Goal: Information Seeking & Learning: Learn about a topic

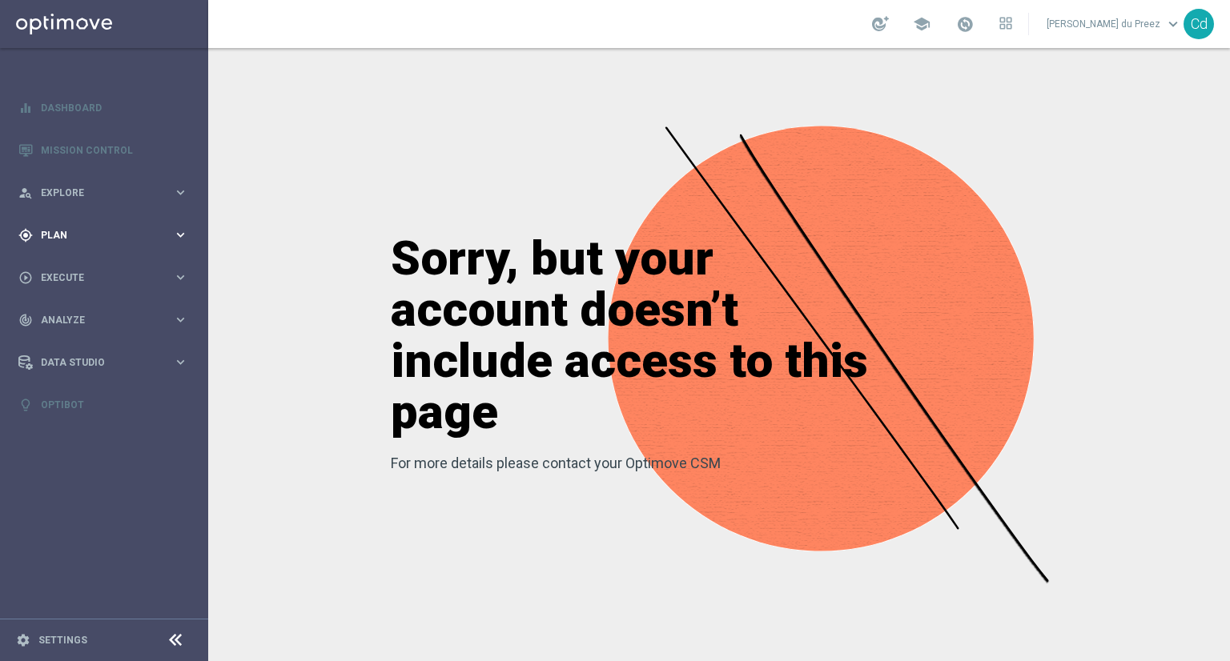
click at [64, 236] on span "Plan" at bounding box center [107, 236] width 132 height 10
click at [76, 315] on span "Templates" at bounding box center [99, 316] width 114 height 10
drag, startPoint x: 70, startPoint y: 340, endPoint x: 187, endPoint y: 328, distance: 117.5
click at [70, 340] on link "Optimail" at bounding box center [108, 340] width 117 height 13
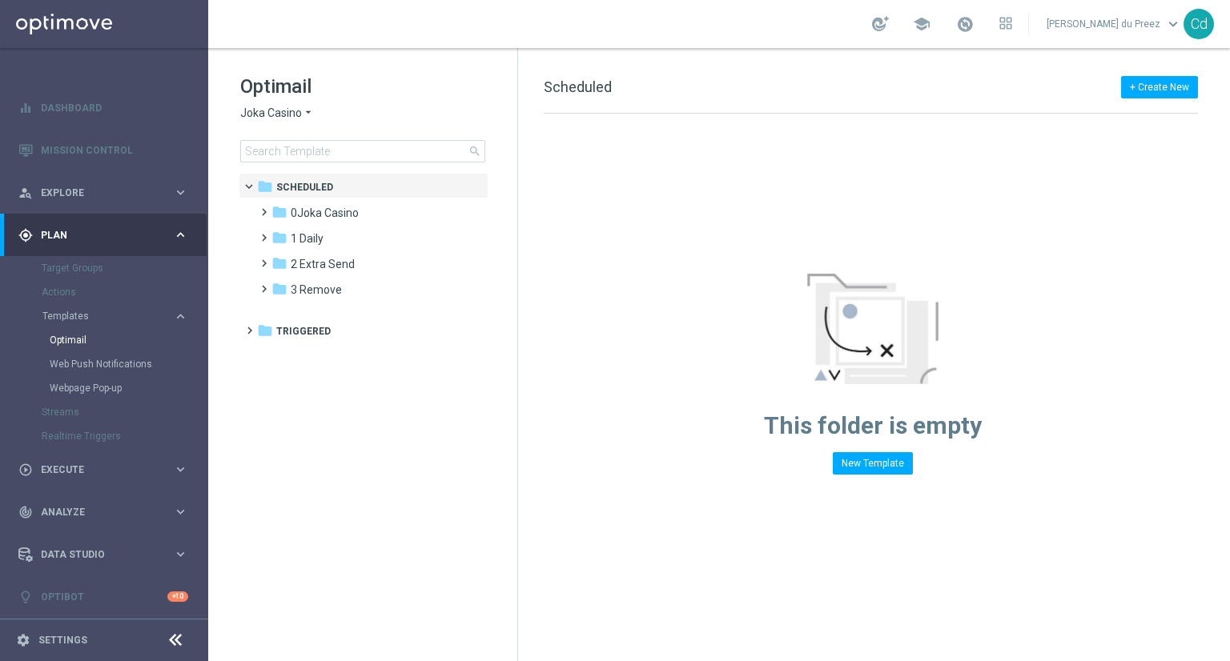
click at [263, 114] on span "Joka Casino" at bounding box center [271, 113] width 62 height 15
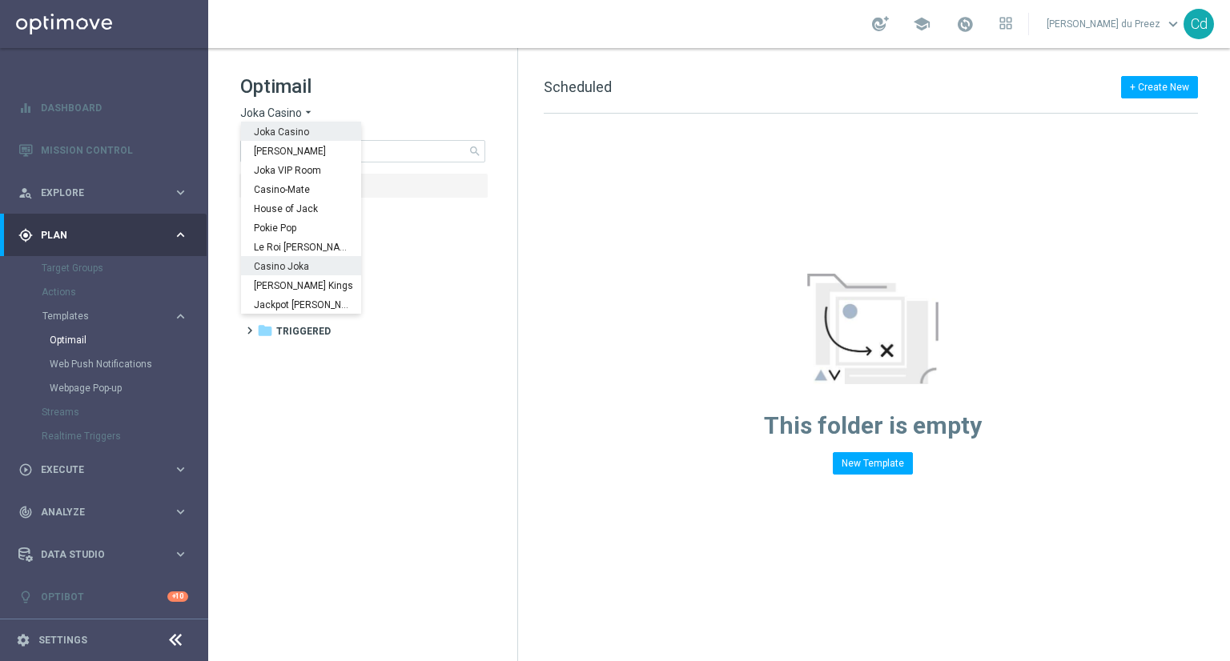
click at [0, 0] on span "Casino Joka" at bounding box center [0, 0] width 0 height 0
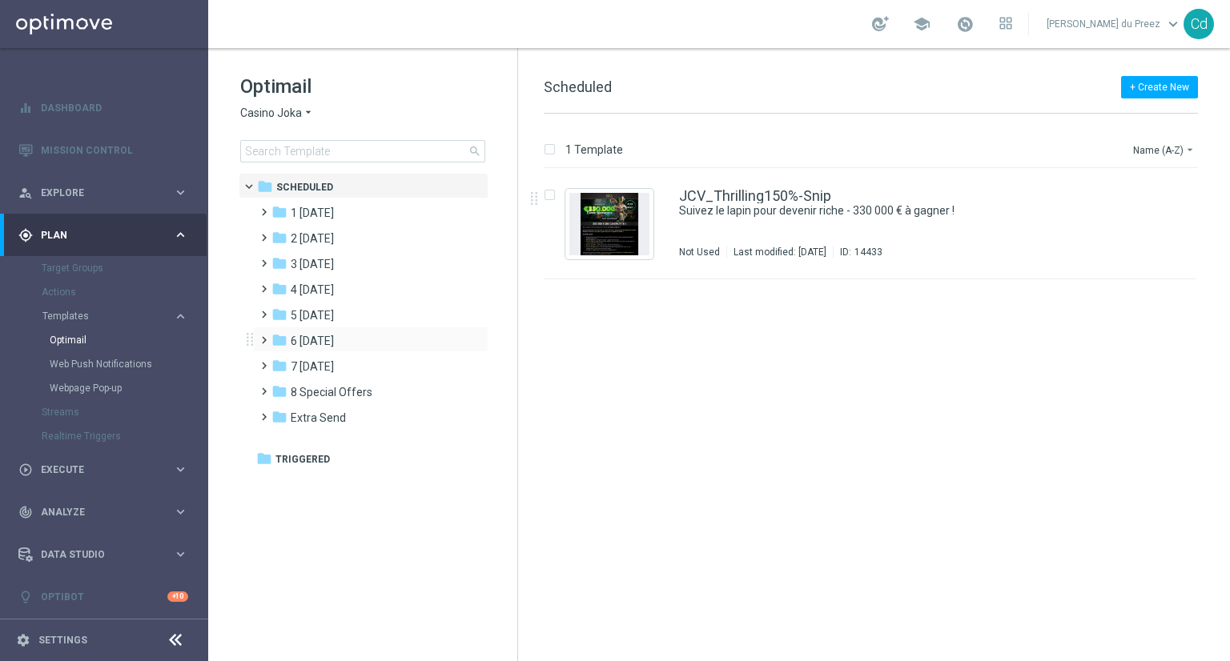
click at [264, 336] on span at bounding box center [260, 333] width 7 height 6
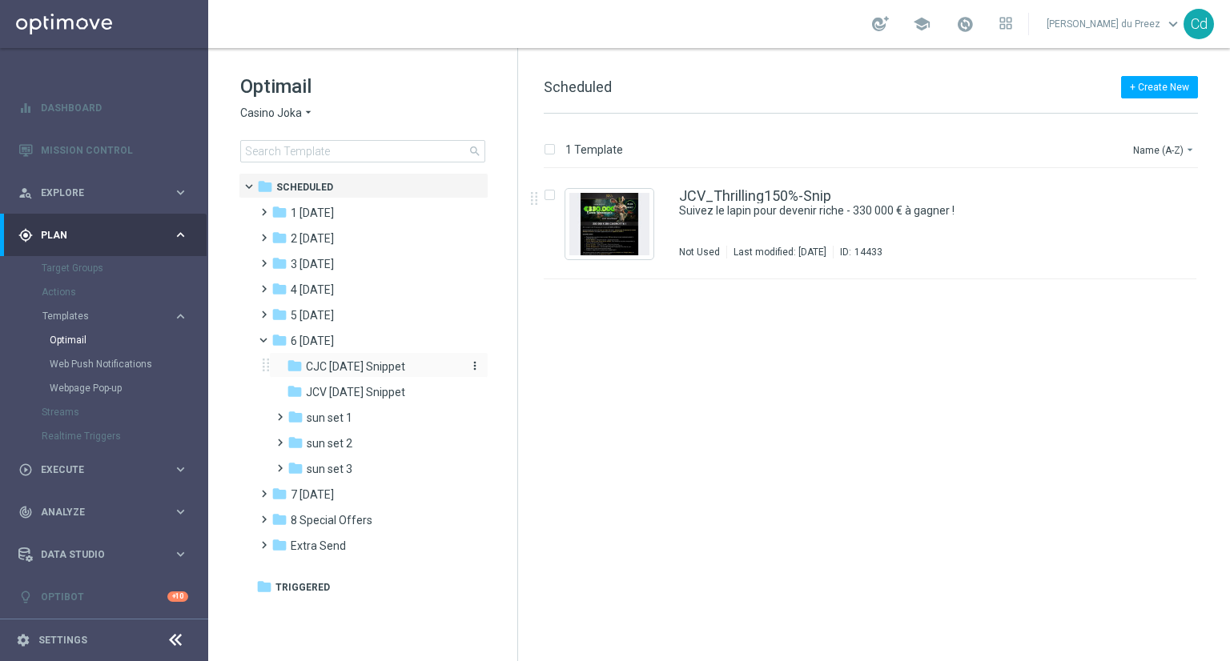
click at [376, 365] on span "CJC Sunday Snippet" at bounding box center [355, 366] width 99 height 14
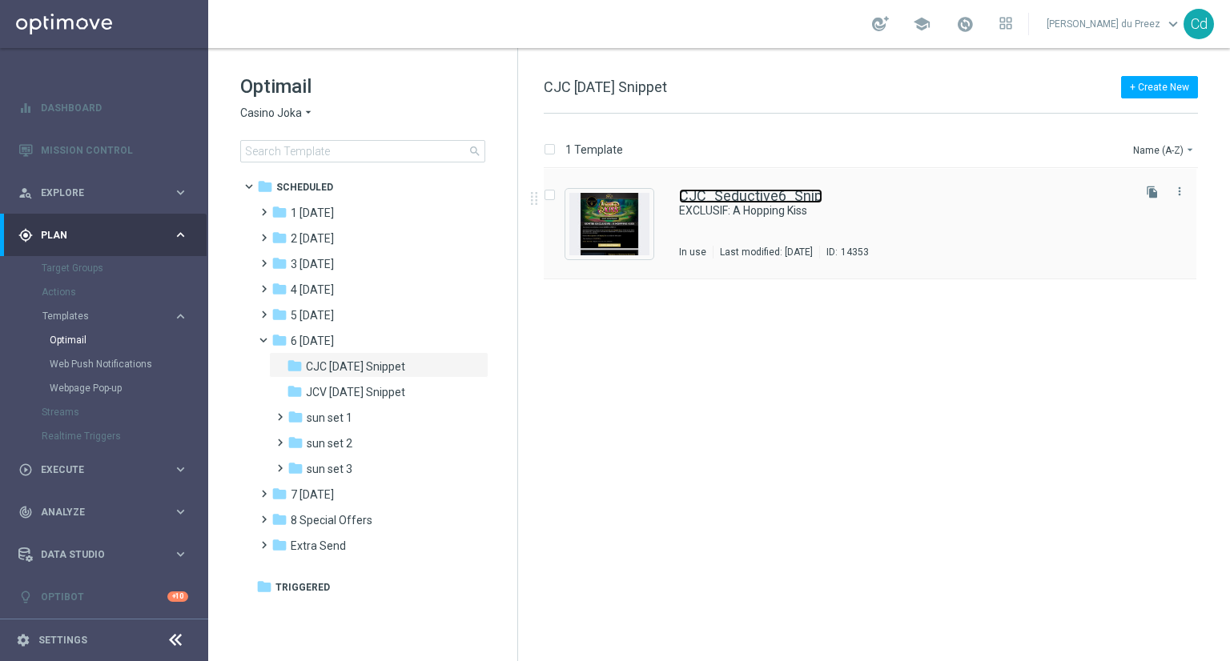
click at [772, 199] on link "CJC_Seductive6_Snip" at bounding box center [750, 196] width 143 height 14
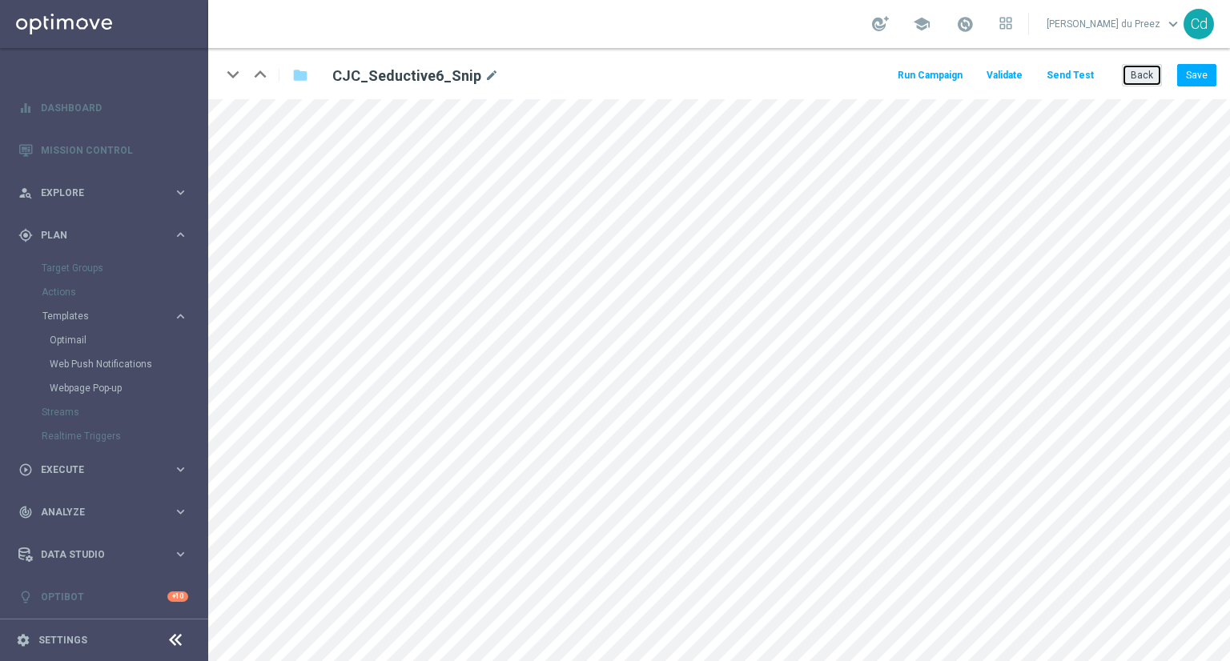
click at [1140, 74] on button "Back" at bounding box center [1141, 75] width 40 height 22
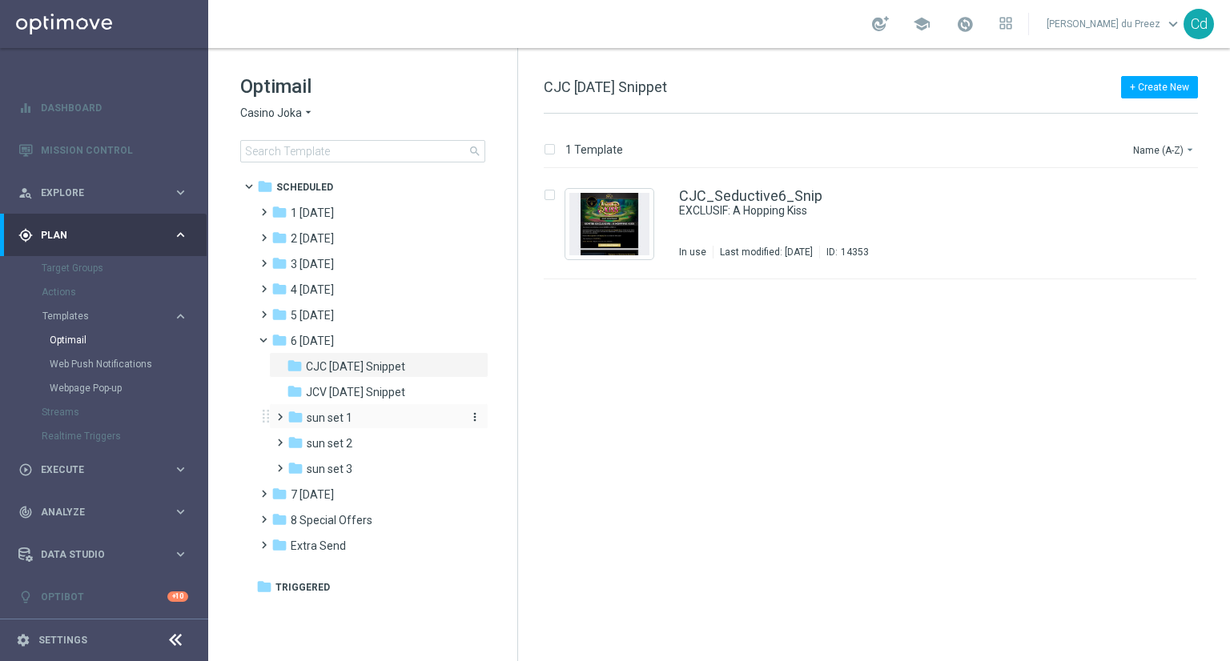
click at [331, 423] on span "sun set 1" at bounding box center [330, 418] width 46 height 14
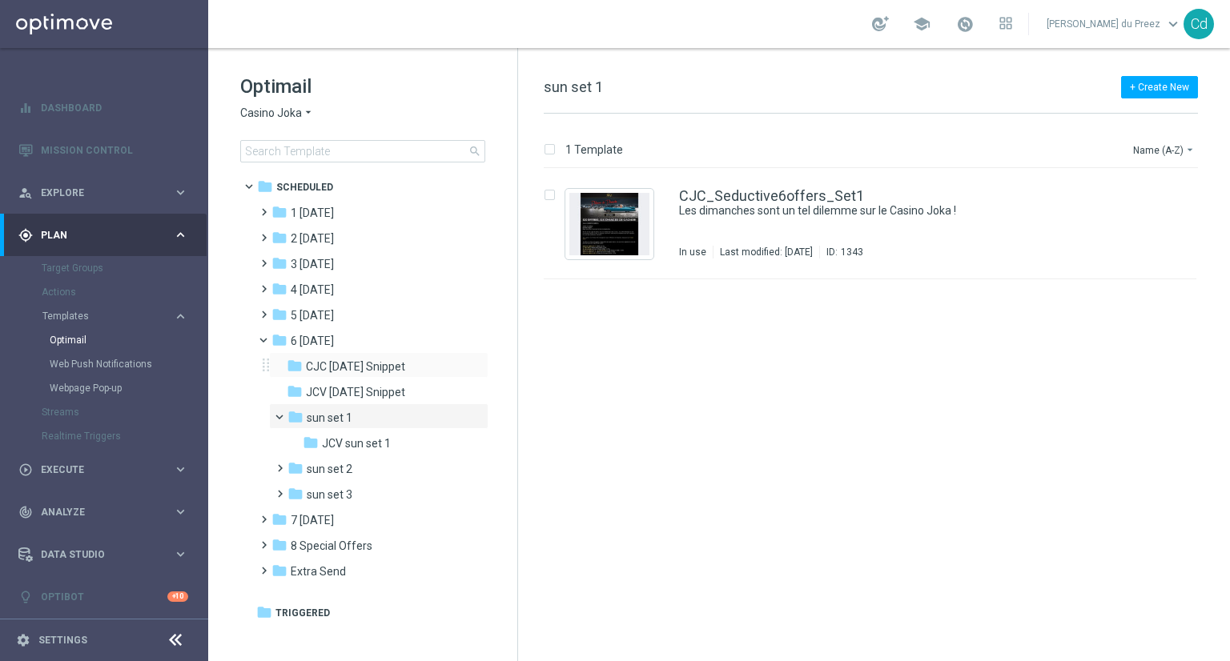
click at [343, 375] on div "folder CJC Sunday Snippet more_vert" at bounding box center [378, 365] width 219 height 26
click at [346, 365] on span "CJC Sunday Snippet" at bounding box center [355, 366] width 99 height 14
click at [348, 416] on span "sun set 1" at bounding box center [330, 418] width 46 height 14
click at [335, 359] on span "CJC Sunday Snippet" at bounding box center [355, 366] width 99 height 14
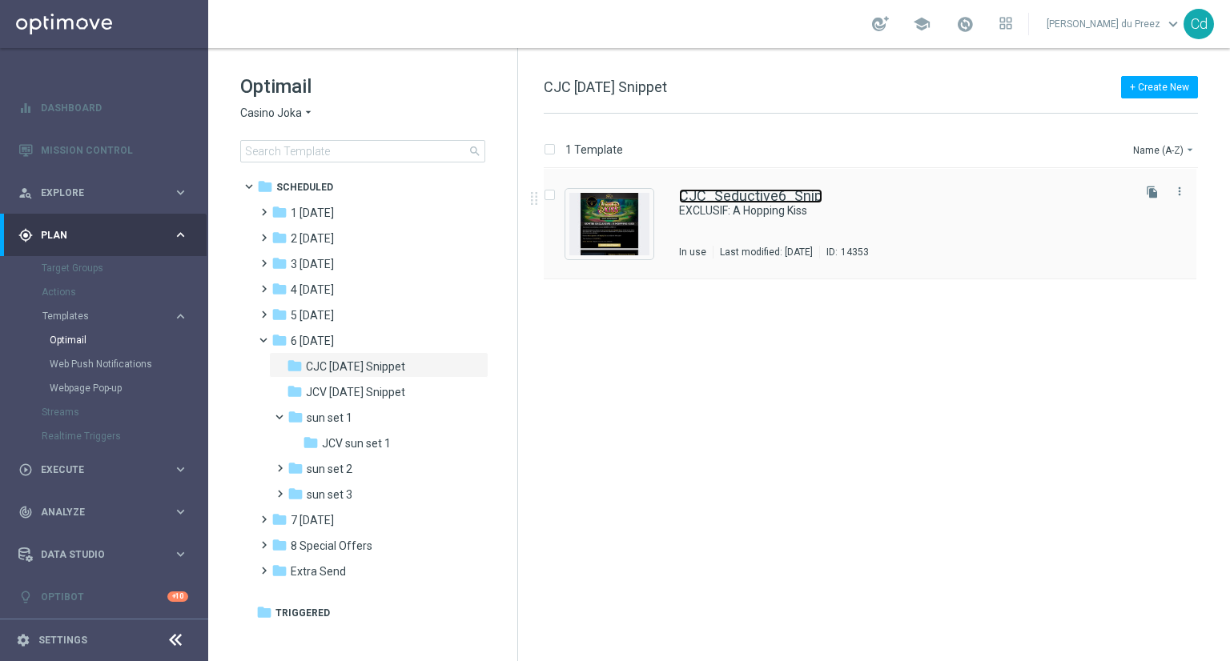
click at [728, 190] on link "CJC_Seductive6_Snip" at bounding box center [750, 196] width 143 height 14
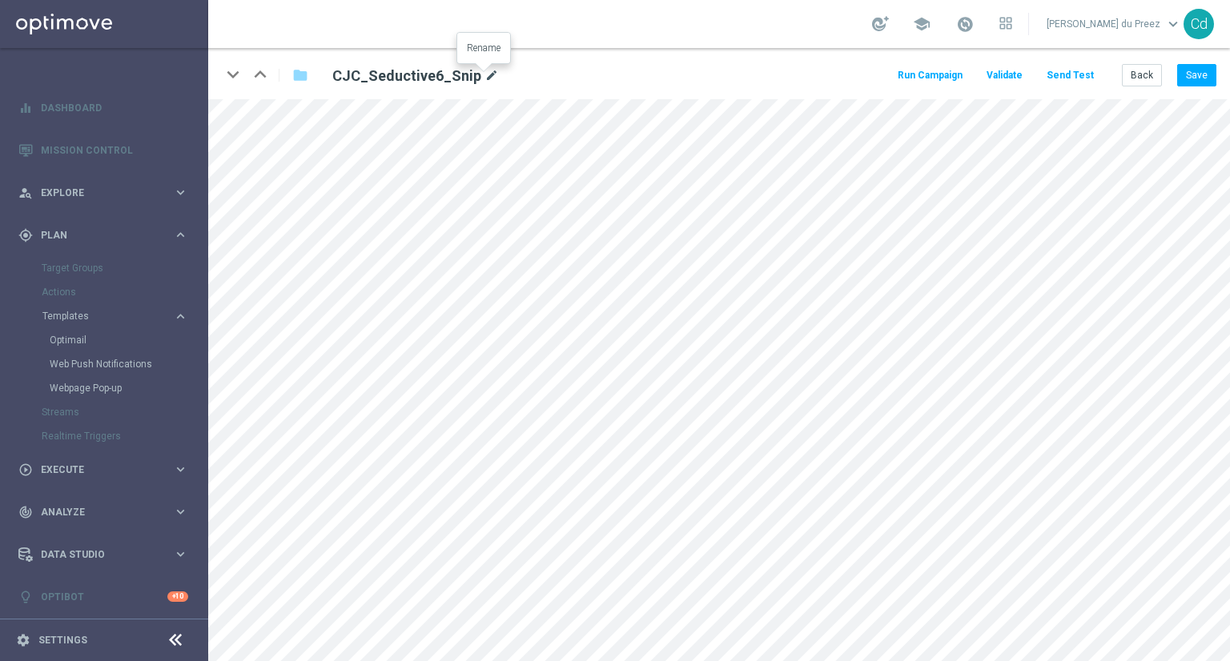
click at [485, 74] on icon "mode_edit" at bounding box center [491, 75] width 14 height 19
click at [403, 73] on input "CJC_Seductive6_Snip" at bounding box center [518, 75] width 397 height 22
click at [551, 22] on div "school Charnell du Preez keyboard_arrow_down Cd" at bounding box center [718, 24] width 1021 height 48
click at [1137, 77] on button "Back" at bounding box center [1141, 75] width 40 height 22
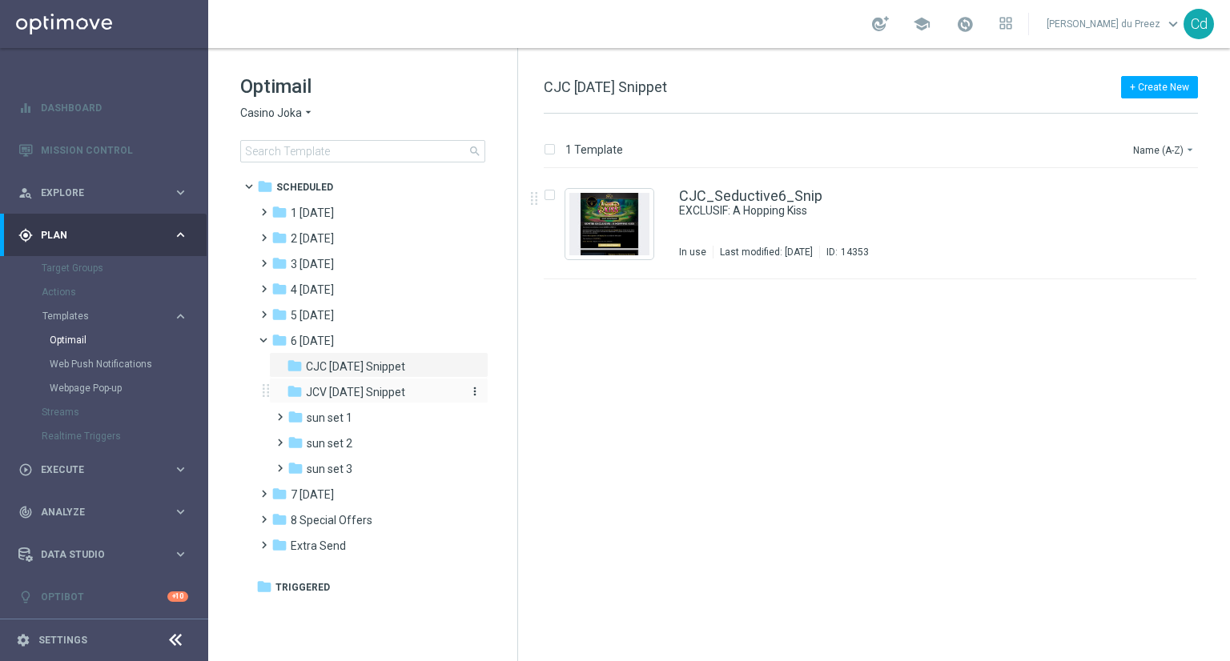
click at [395, 389] on span "JCV Sunday Snippet" at bounding box center [355, 392] width 99 height 14
click at [371, 363] on span "CJC Sunday Snippet" at bounding box center [355, 366] width 99 height 14
click at [267, 340] on span at bounding box center [270, 336] width 6 height 7
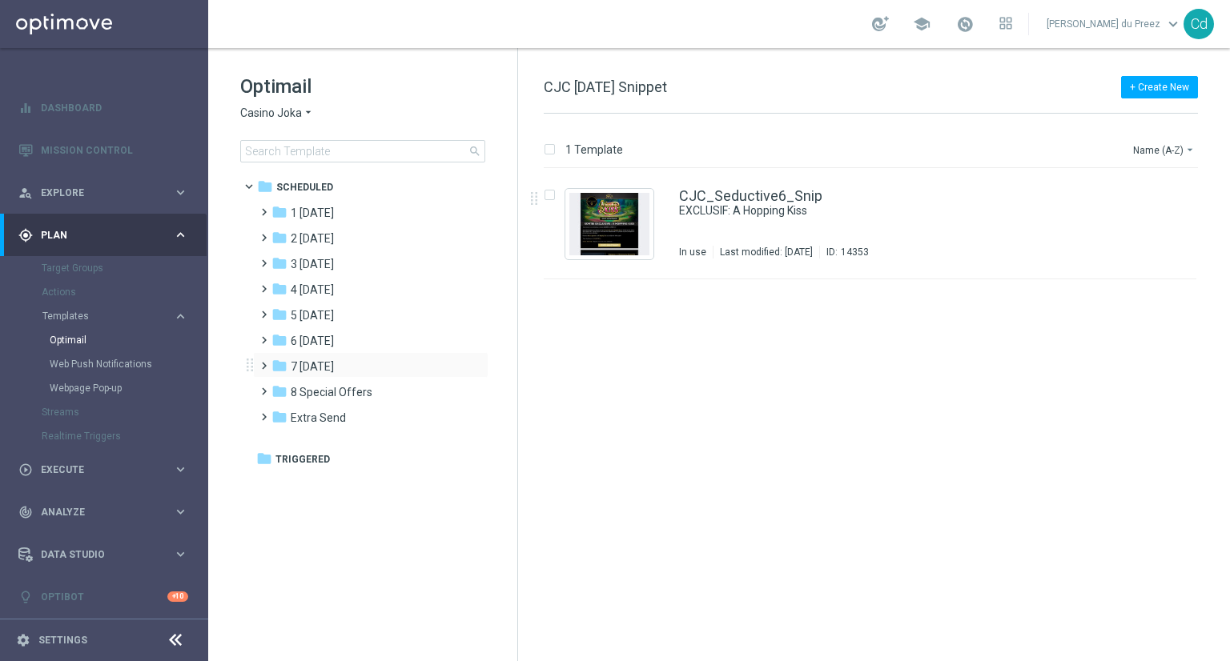
click at [263, 362] on span at bounding box center [260, 358] width 7 height 6
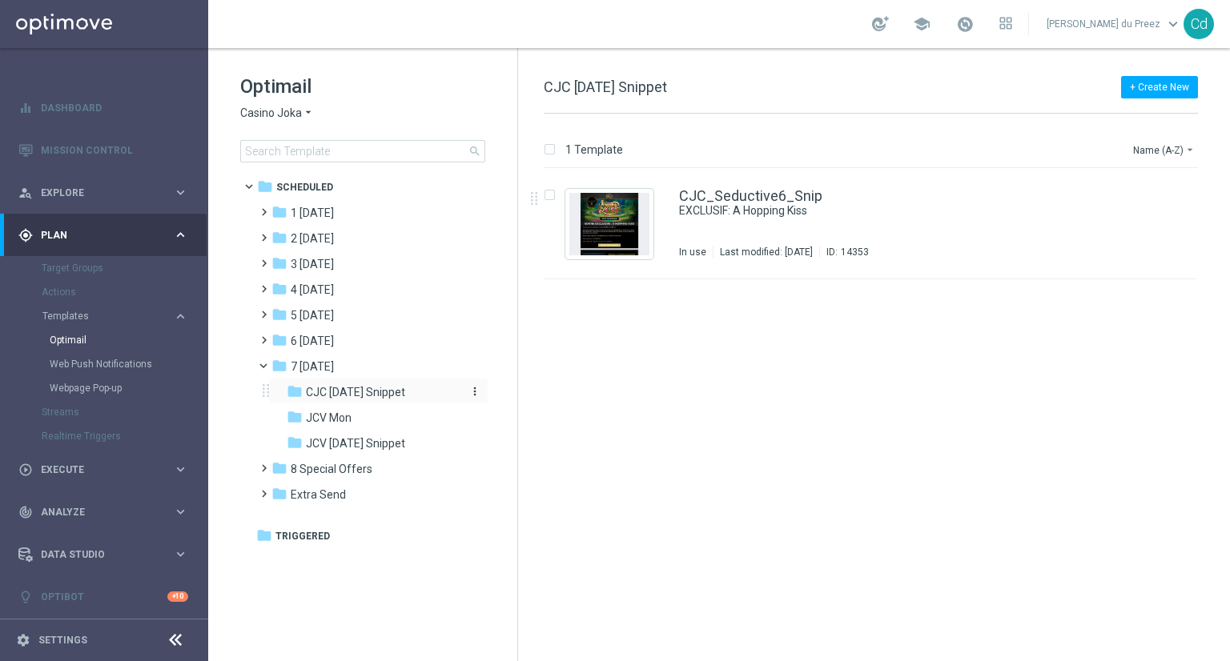
click at [358, 395] on span "CJC Monday Snippet" at bounding box center [355, 392] width 99 height 14
click at [740, 195] on link "CJC Mon_Mystery Snip" at bounding box center [754, 196] width 150 height 14
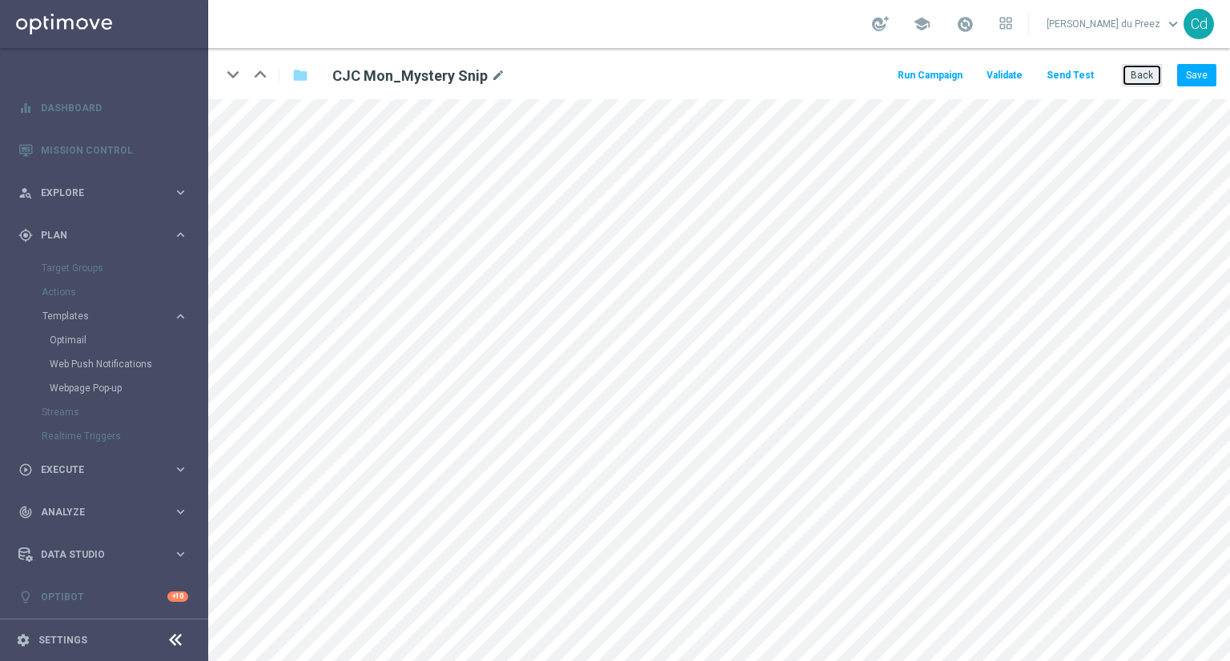
click at [1142, 78] on button "Back" at bounding box center [1141, 75] width 40 height 22
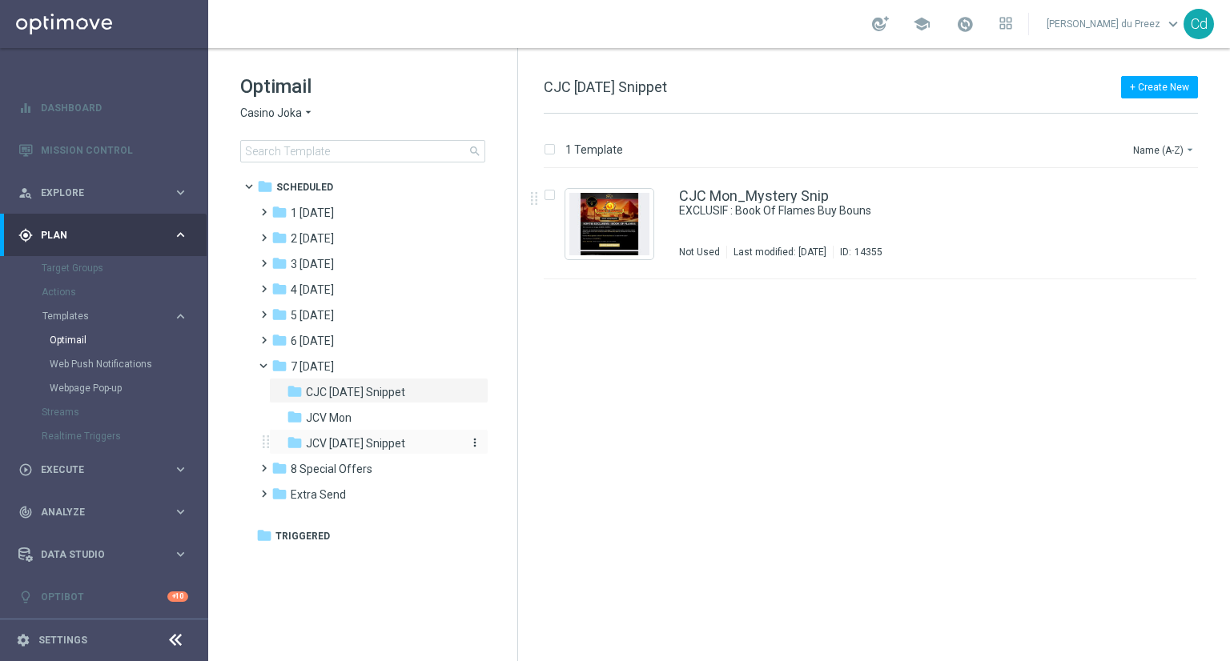
click at [404, 440] on span "JCV Monday Snippet" at bounding box center [355, 443] width 99 height 14
click at [765, 192] on link "JCV Mon_Mystery Snip" at bounding box center [753, 196] width 149 height 14
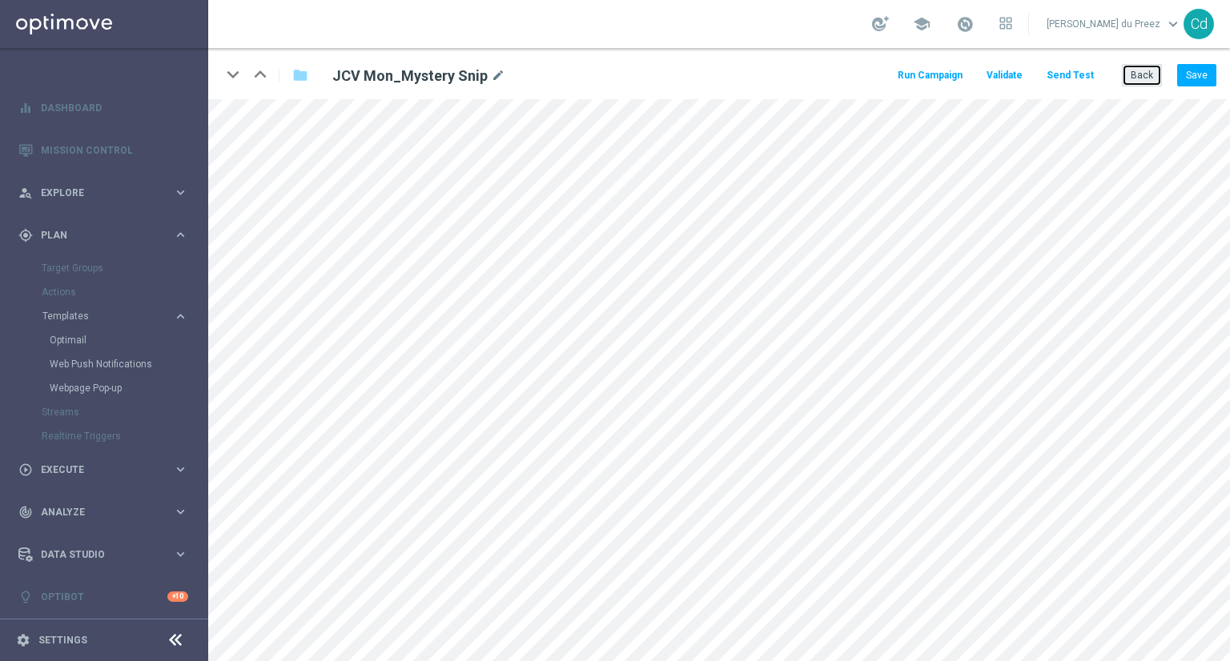
click at [1145, 78] on button "Back" at bounding box center [1141, 75] width 40 height 22
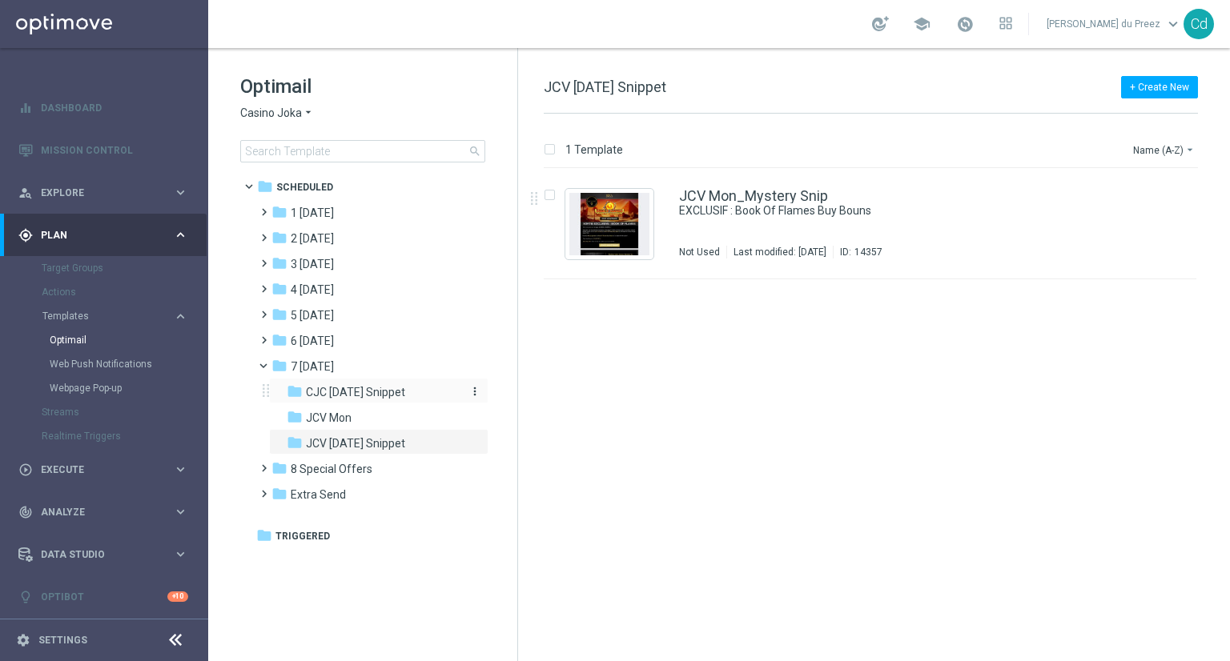
click at [359, 391] on span "CJC Monday Snippet" at bounding box center [355, 392] width 99 height 14
drag, startPoint x: 768, startPoint y: 648, endPoint x: 685, endPoint y: 611, distance: 91.0
click at [768, 648] on div "insert_drive_file CJC Mon_Mystery Snip EXCLUSIF : Book Of Flames Buy Bouns Not …" at bounding box center [877, 415] width 699 height 492
click at [737, 195] on link "CJC Mon_Mystery Snip" at bounding box center [754, 196] width 150 height 14
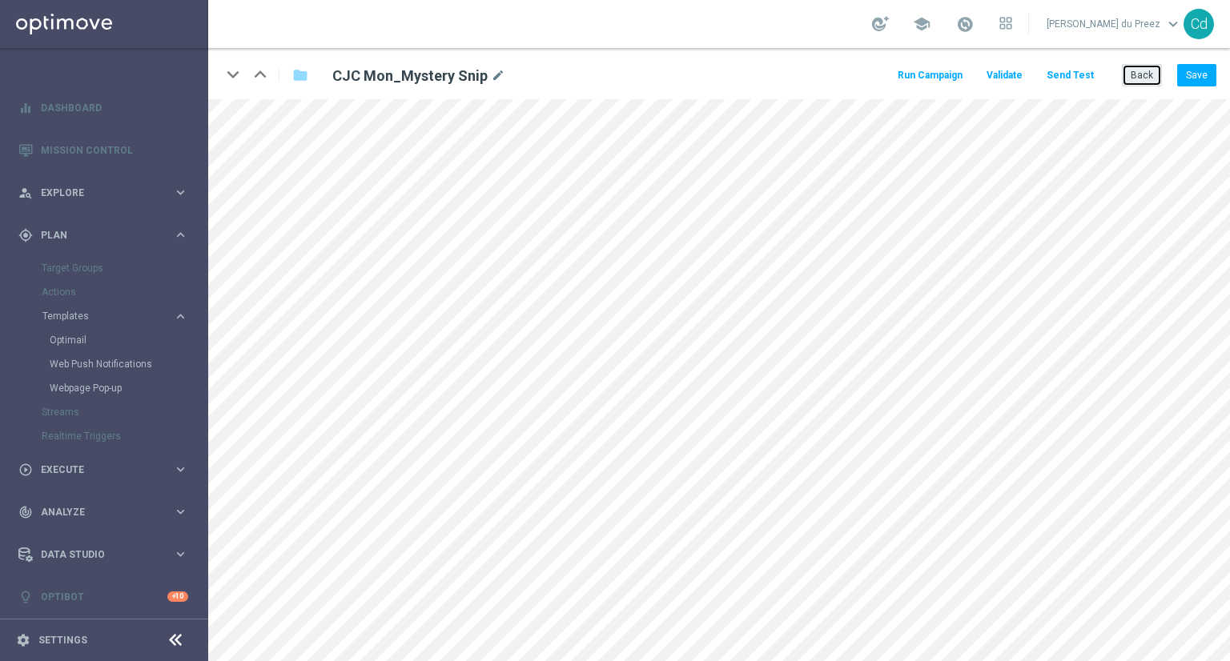
click at [1137, 76] on button "Back" at bounding box center [1141, 75] width 40 height 22
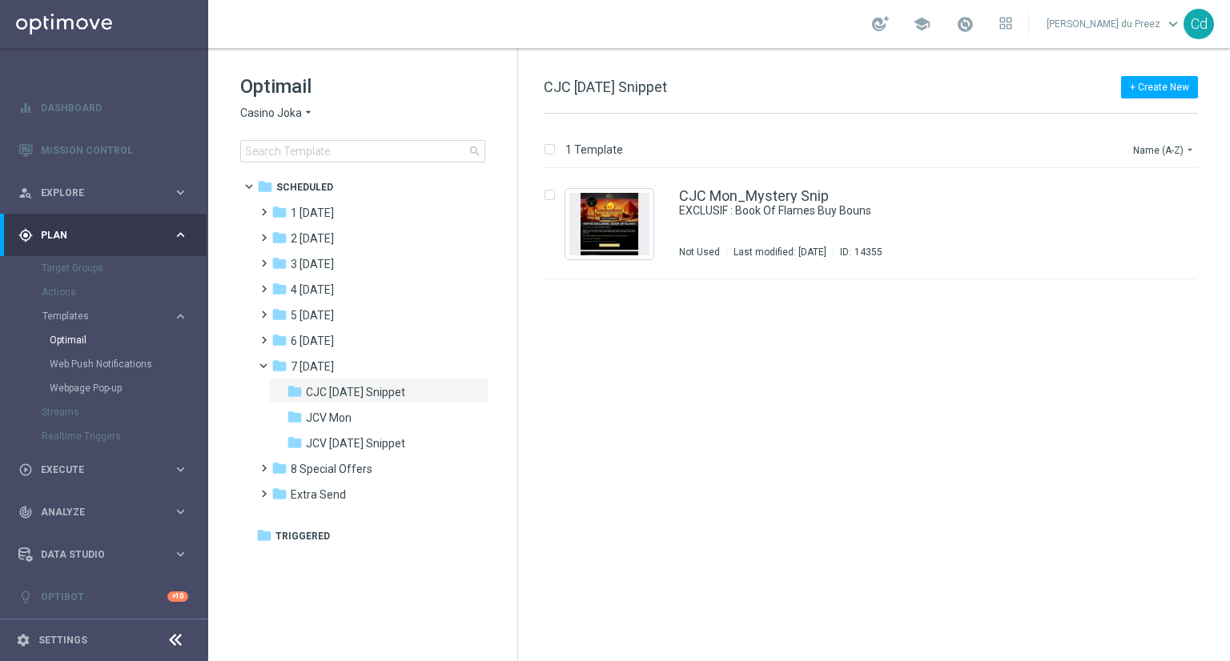
click at [273, 113] on span "Casino Joka" at bounding box center [271, 113] width 62 height 15
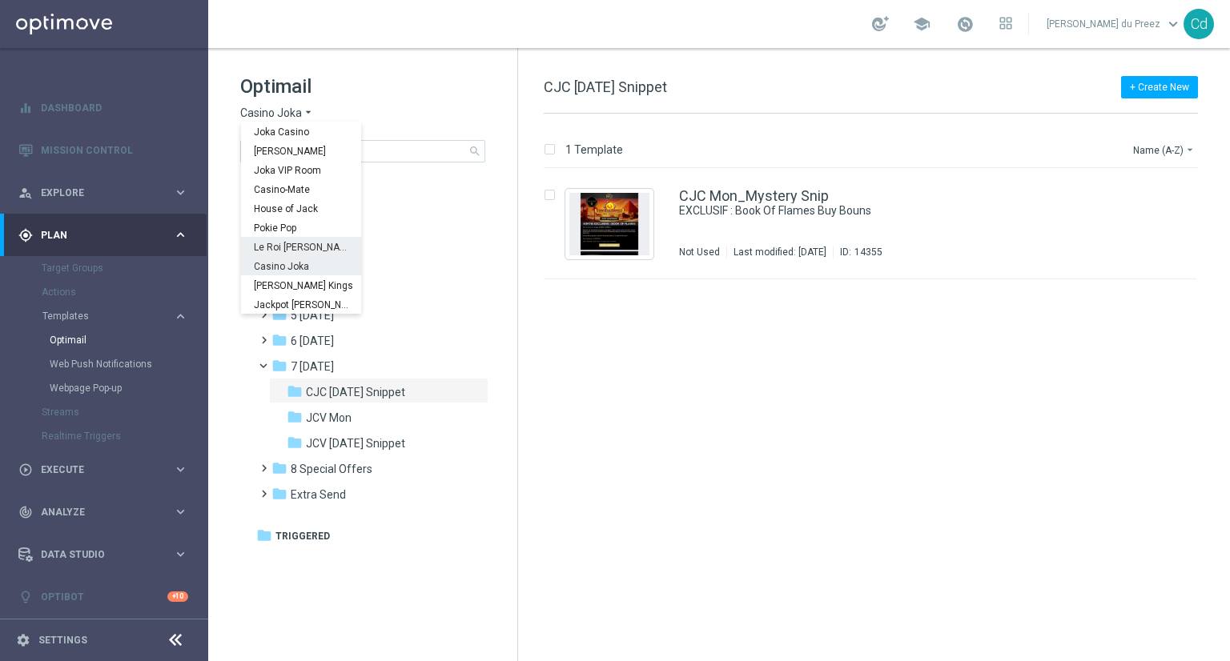
click at [0, 0] on span "Le Roi Johnny" at bounding box center [0, 0] width 0 height 0
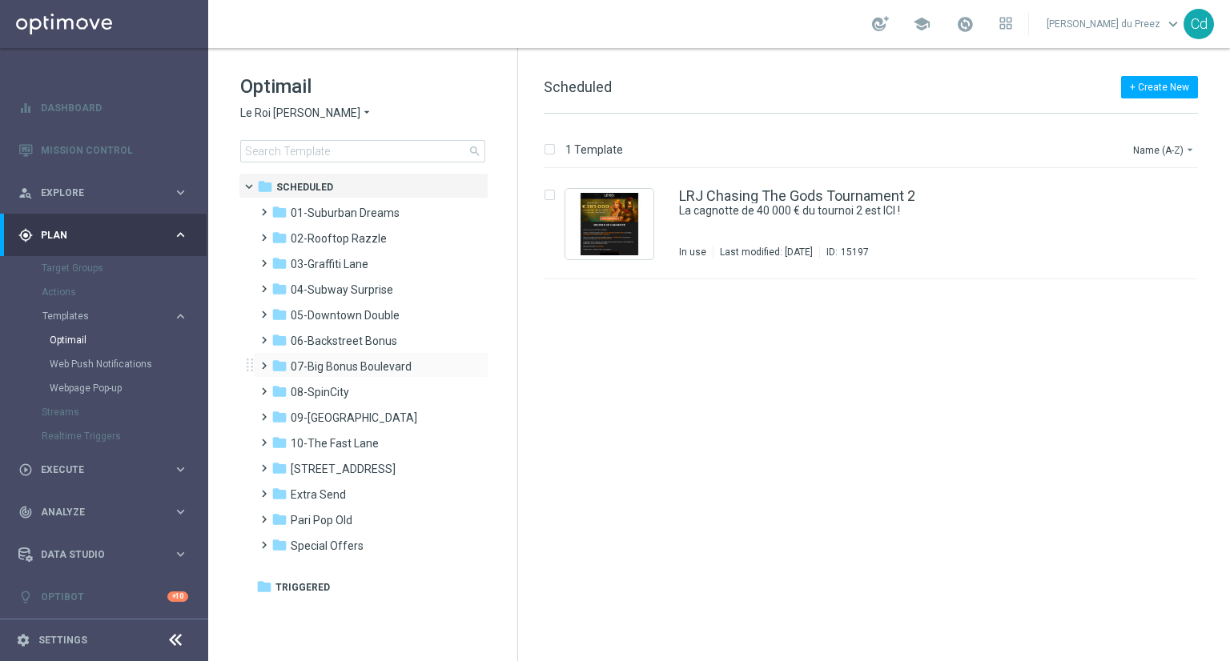
click at [262, 362] on span at bounding box center [260, 358] width 7 height 6
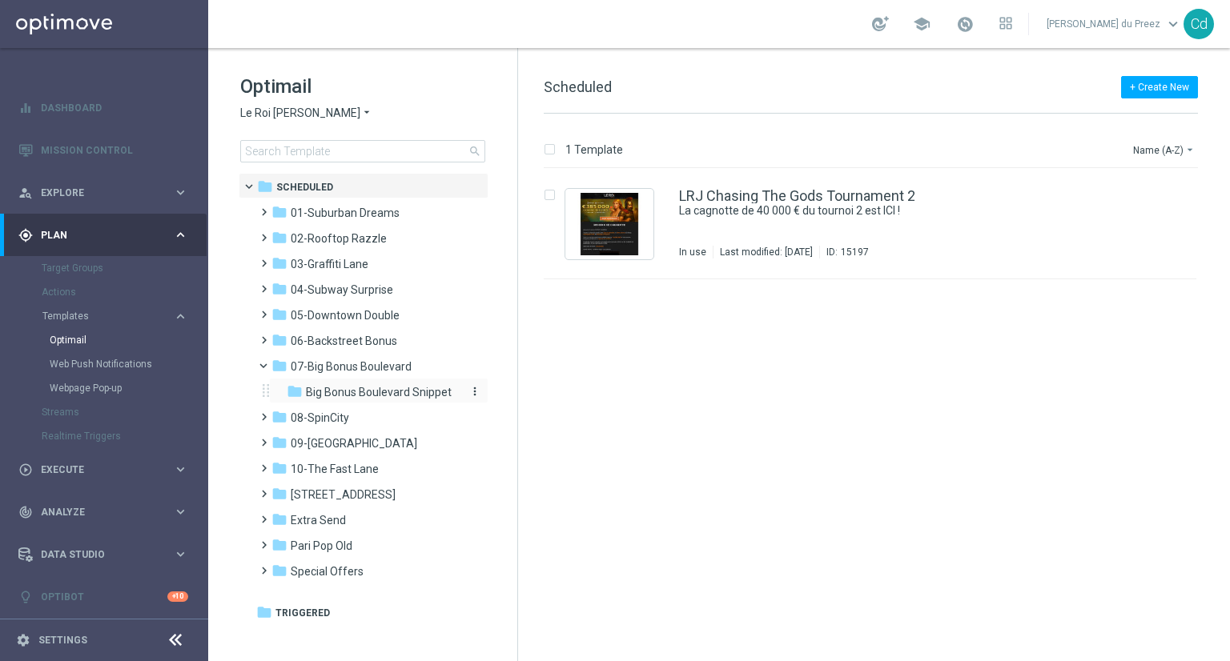
click at [379, 387] on span "Big Bonus Boulevard Snippet" at bounding box center [379, 392] width 146 height 14
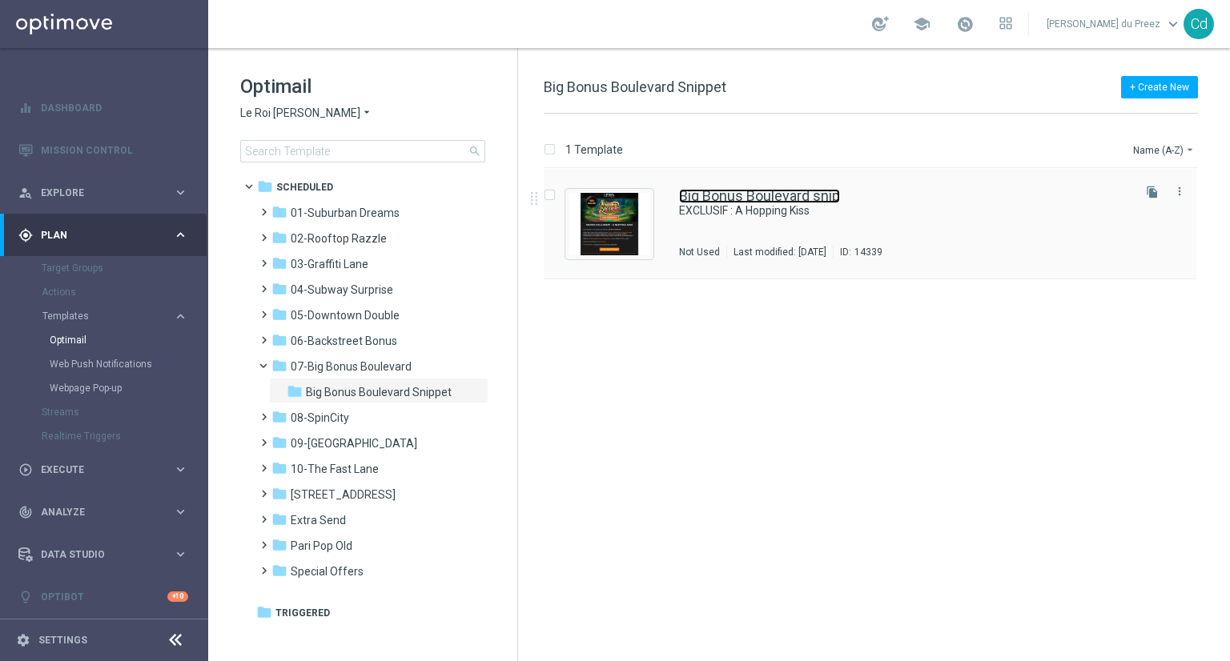
click at [764, 191] on link "Big Bonus Boulevard snip" at bounding box center [759, 196] width 161 height 14
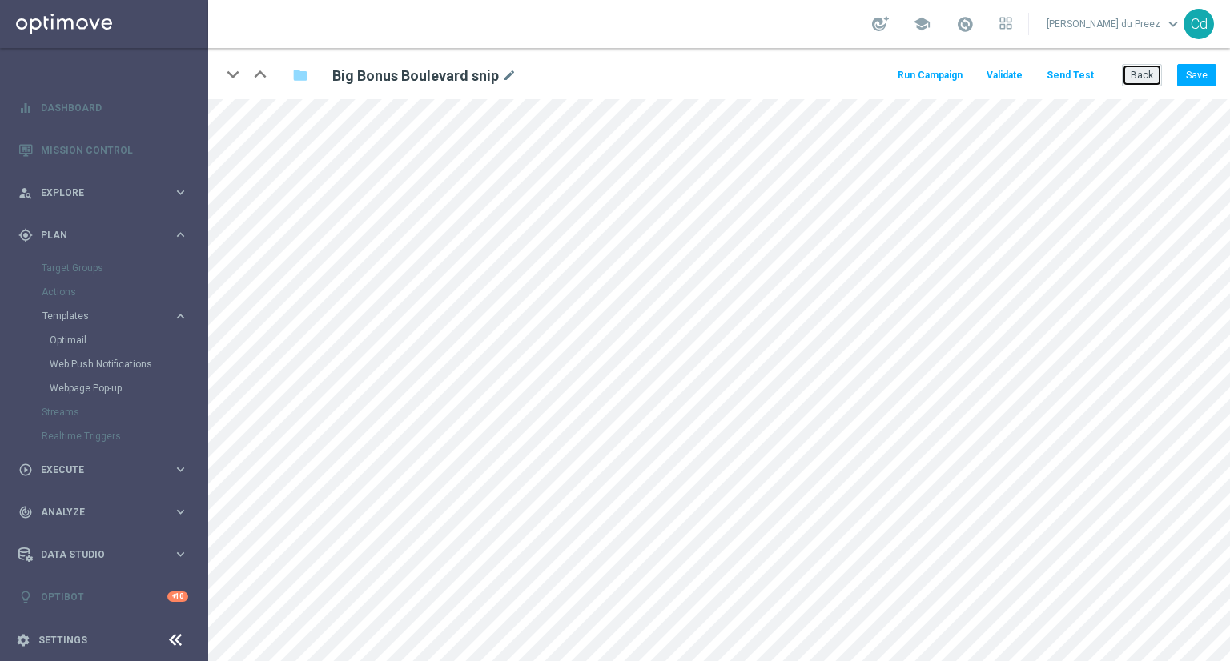
click at [1137, 71] on button "Back" at bounding box center [1141, 75] width 40 height 22
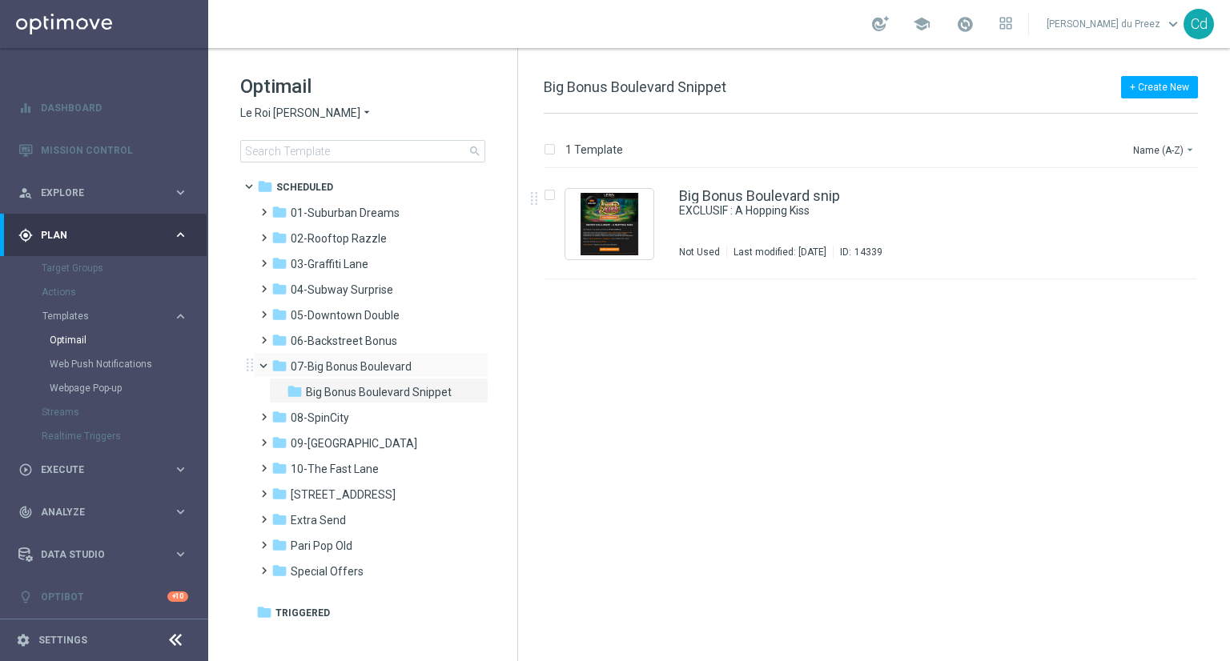
click at [267, 366] on span at bounding box center [270, 362] width 6 height 7
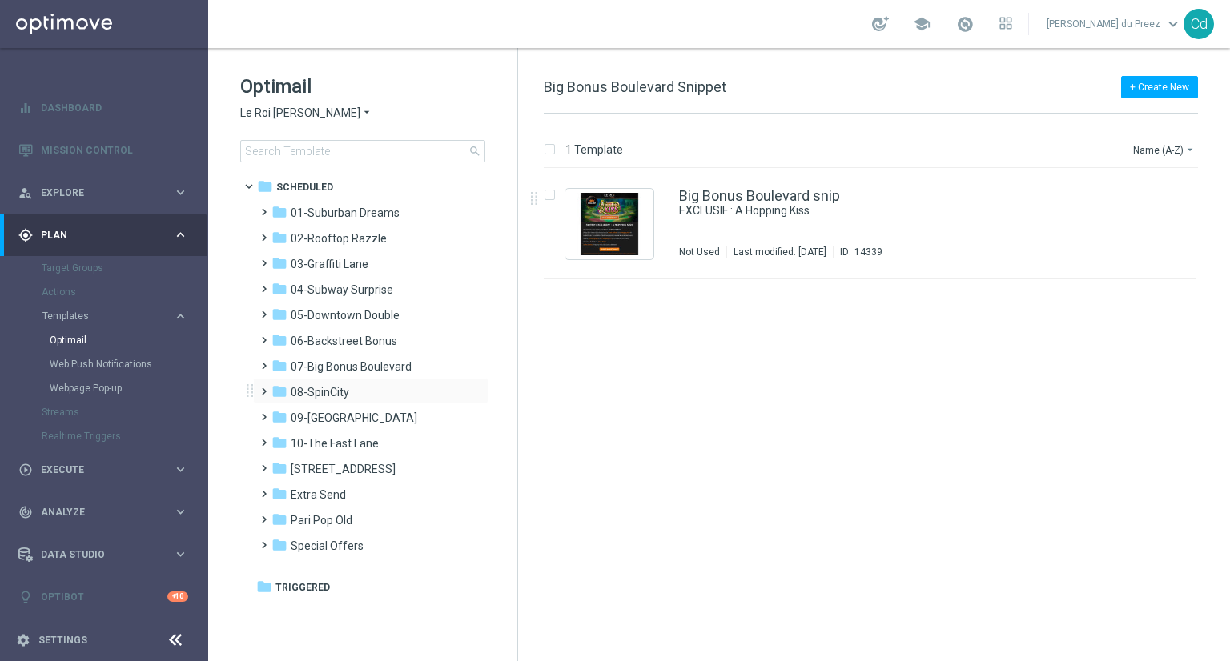
click at [260, 387] on span at bounding box center [260, 384] width 7 height 6
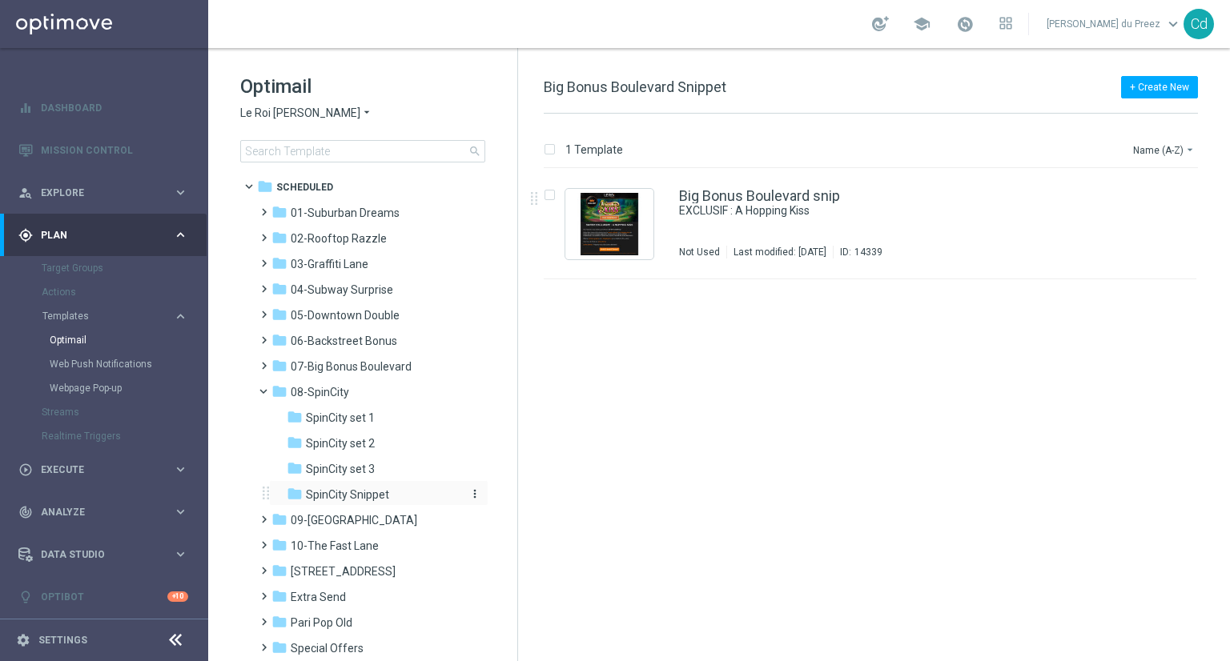
click at [335, 497] on span "SpinCity Snippet" at bounding box center [347, 494] width 83 height 14
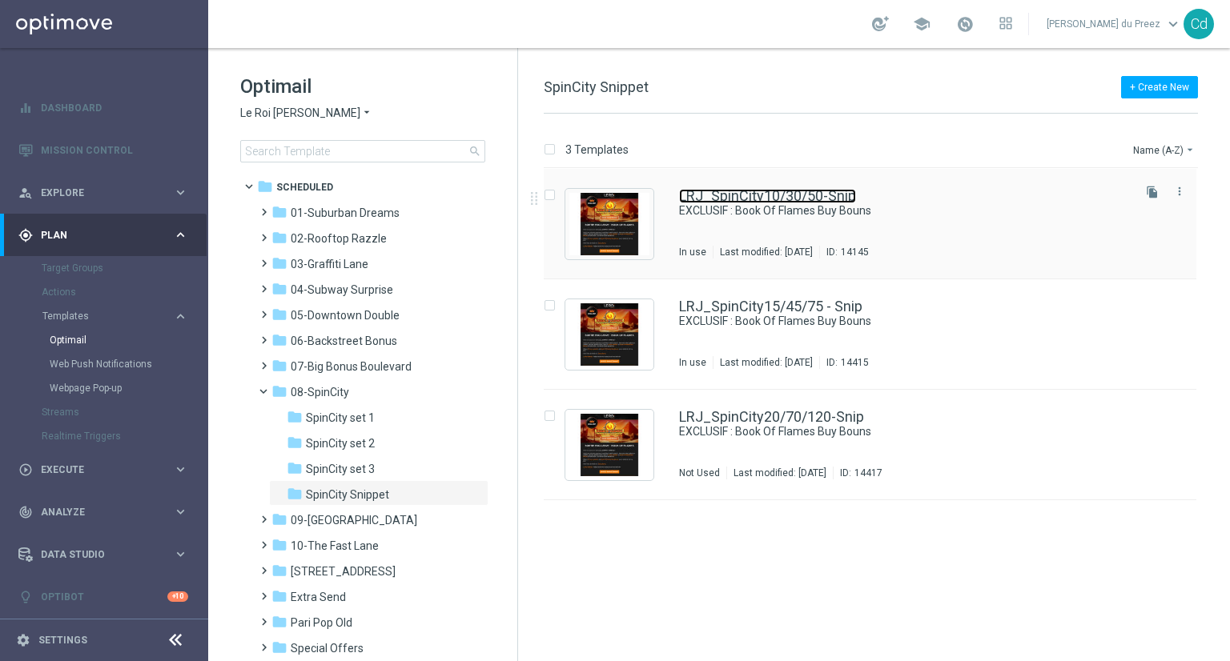
click at [790, 193] on link "LRJ_SpinCity10/30/50-Snip" at bounding box center [767, 196] width 177 height 14
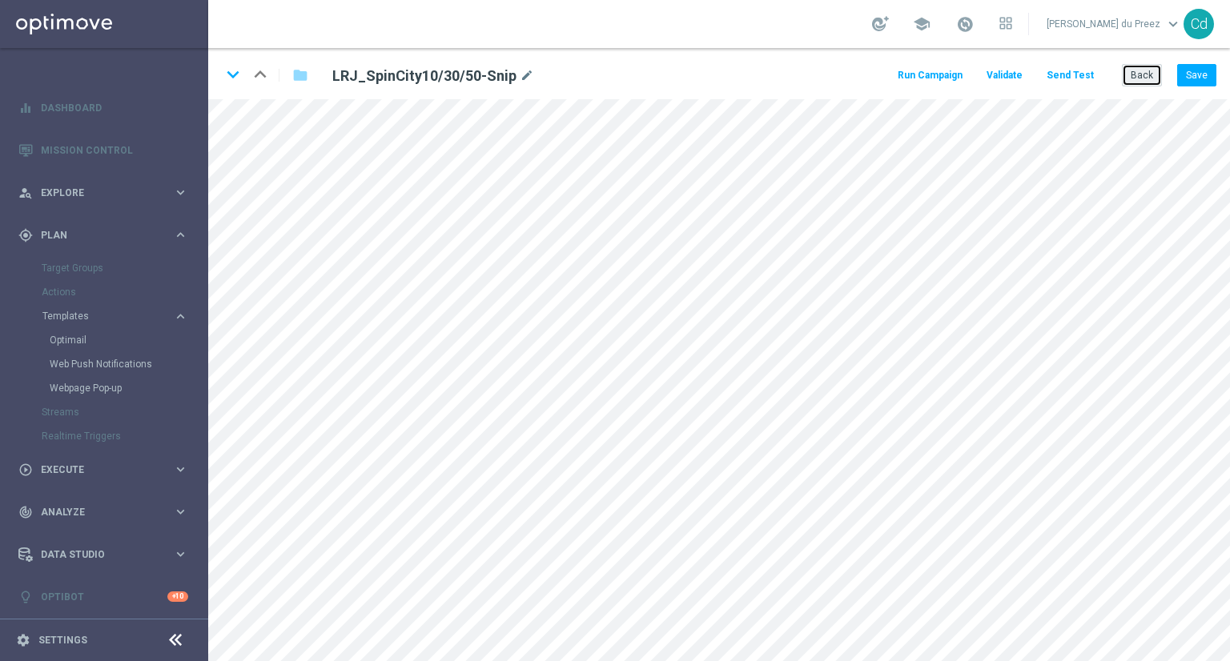
click at [1138, 77] on button "Back" at bounding box center [1141, 75] width 40 height 22
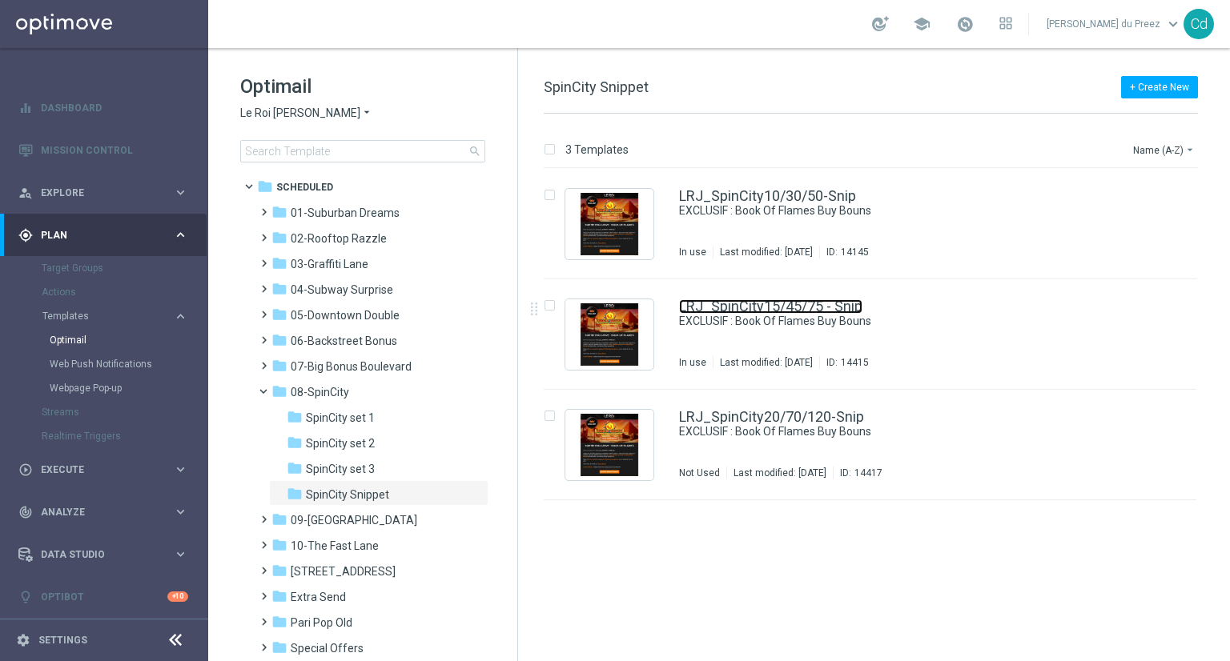
click at [778, 301] on link "LRJ_SpinCity15/45/75 - Snip" at bounding box center [770, 306] width 183 height 14
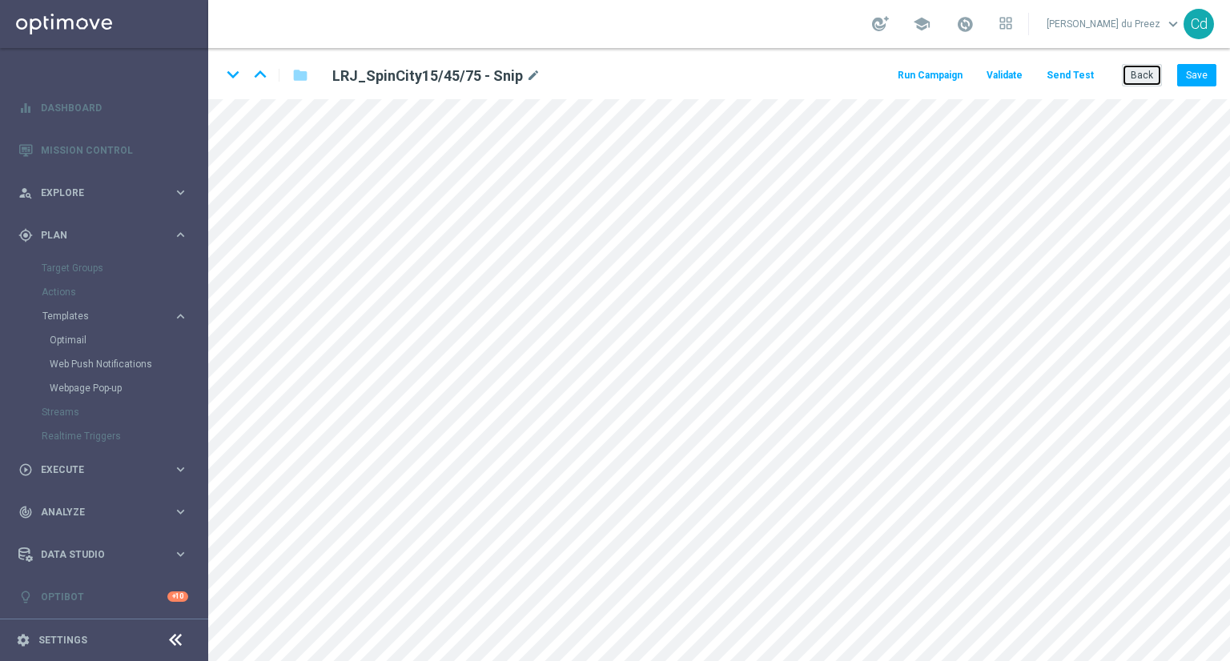
click at [1137, 76] on button "Back" at bounding box center [1141, 75] width 40 height 22
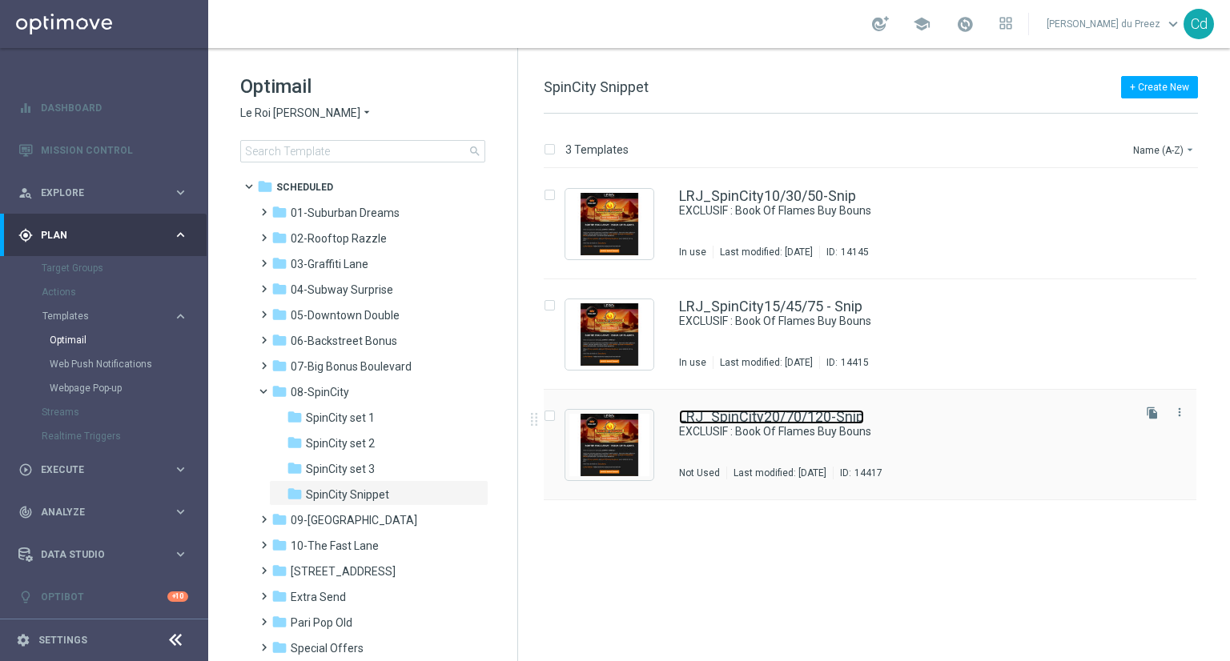
click at [753, 414] on link "LRJ_SpinCity20/70/120-Snip" at bounding box center [771, 417] width 185 height 14
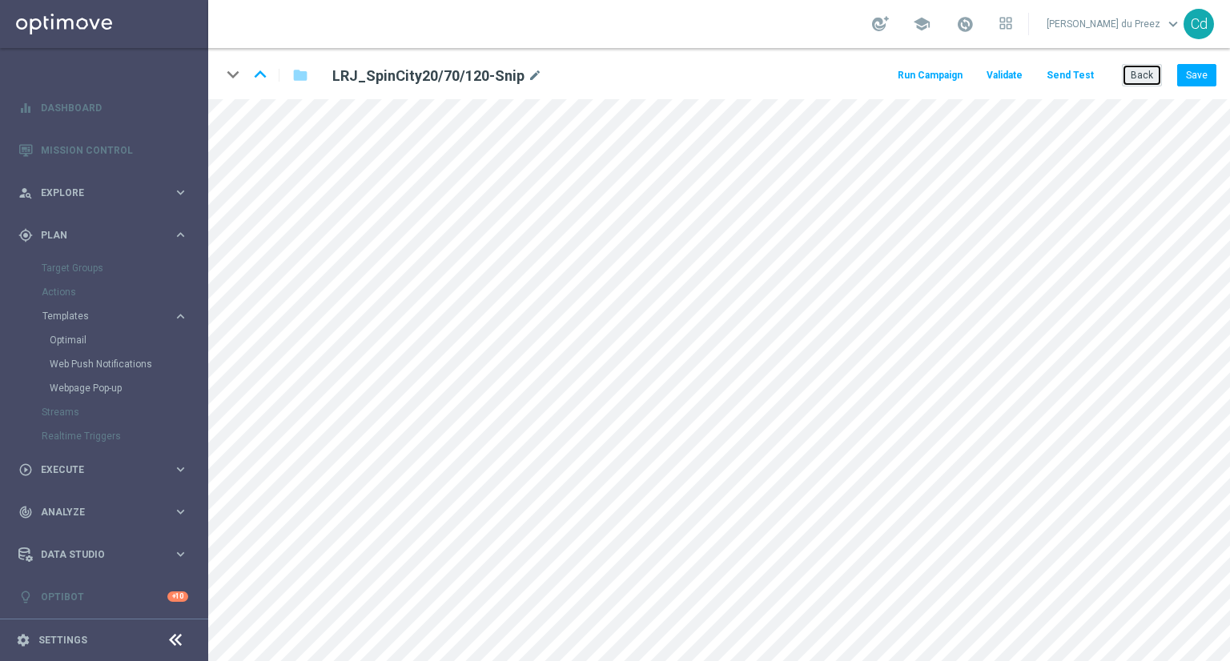
click at [1144, 78] on button "Back" at bounding box center [1141, 75] width 40 height 22
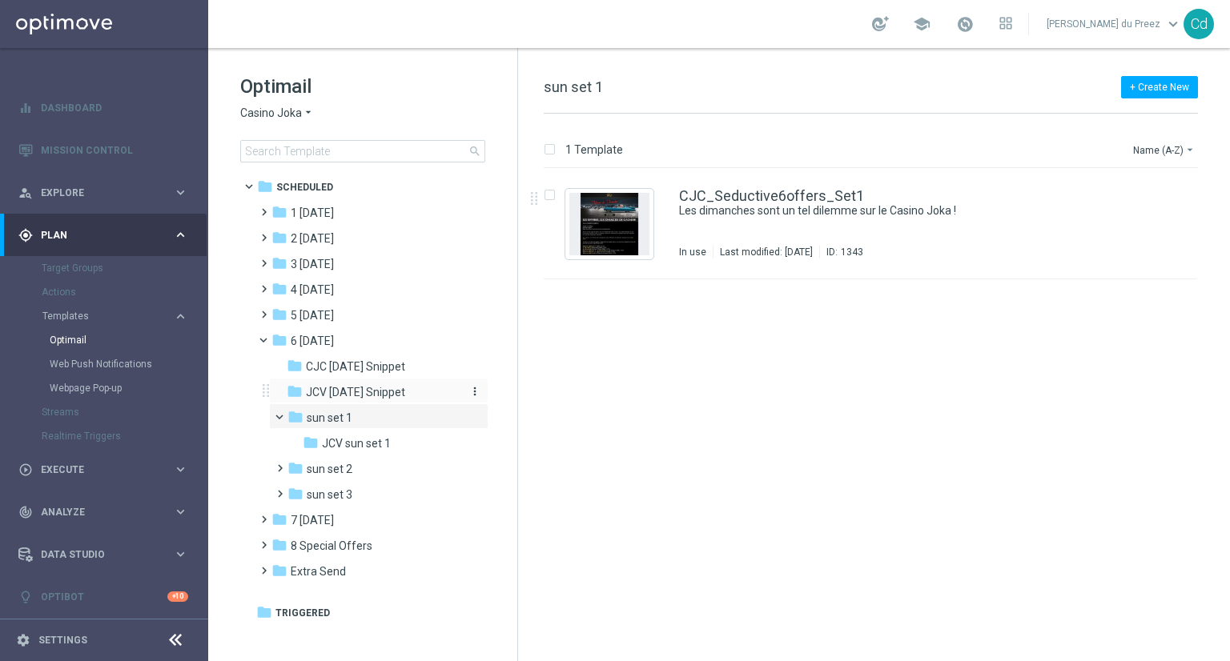
click at [345, 395] on span "JCV [DATE] Snippet" at bounding box center [355, 392] width 99 height 14
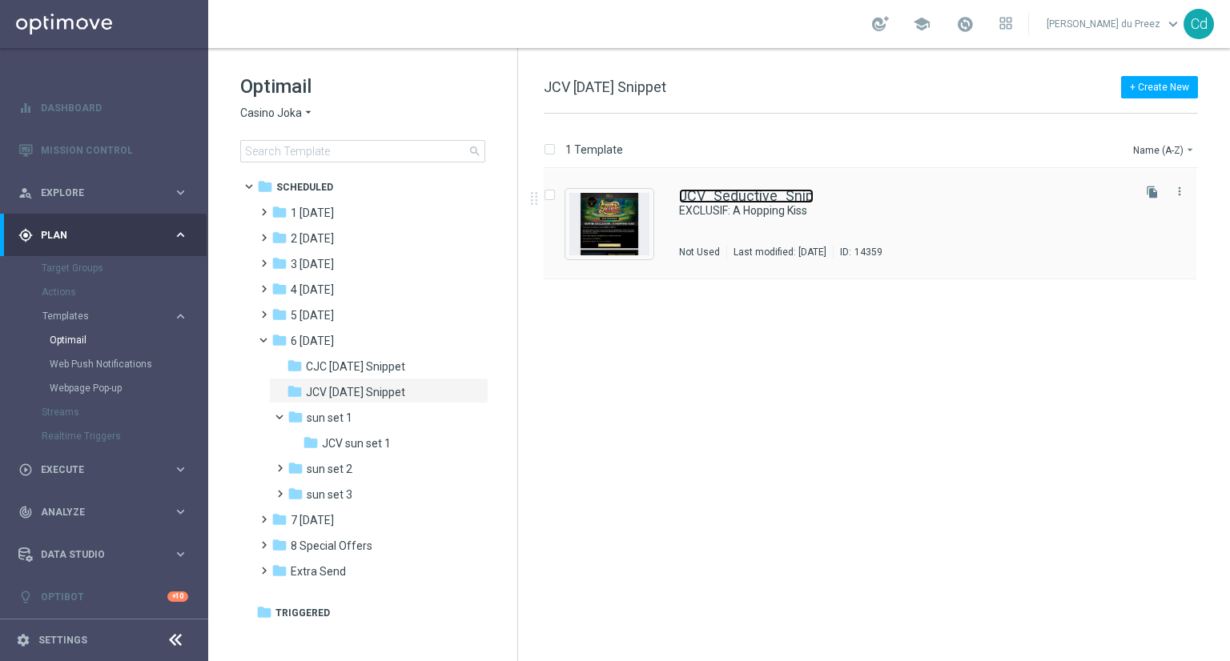
click at [746, 195] on link "JCV_Seductive_Snip" at bounding box center [746, 196] width 134 height 14
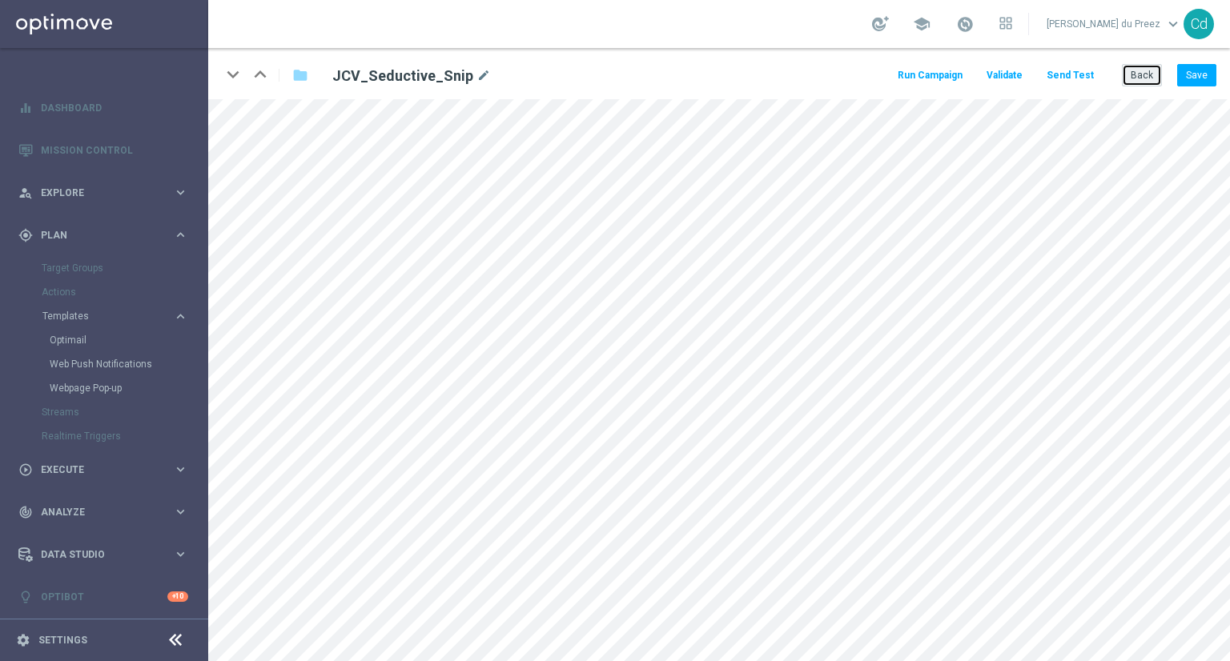
click at [1150, 78] on button "Back" at bounding box center [1141, 75] width 40 height 22
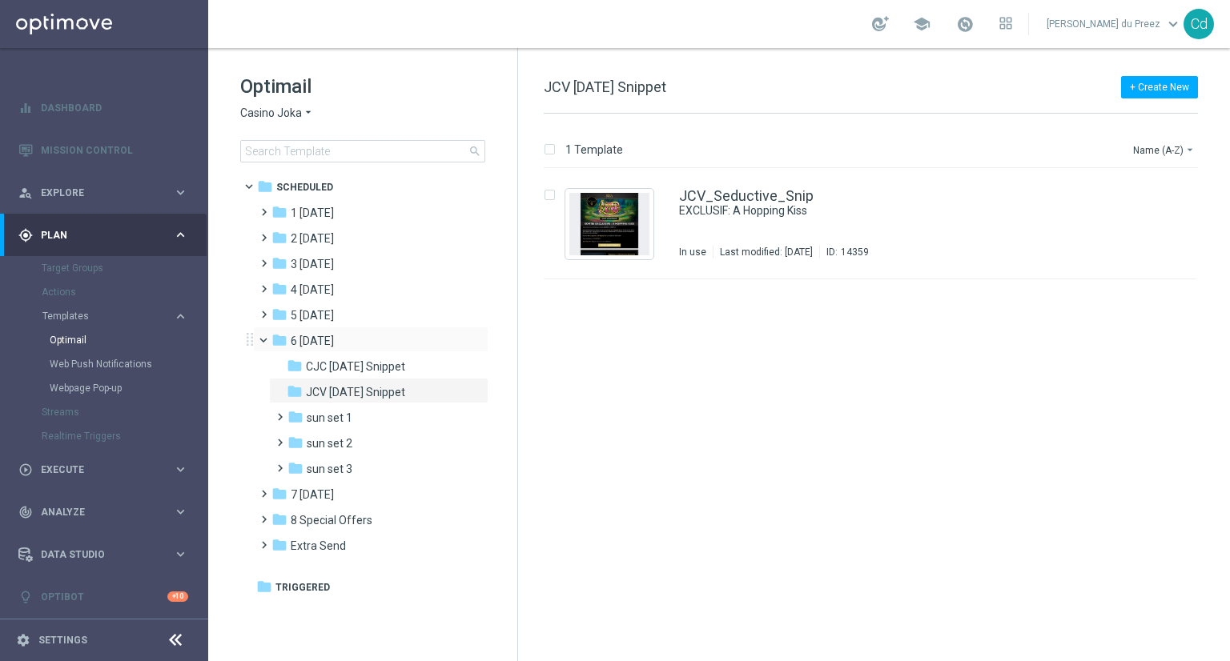
click at [267, 340] on span at bounding box center [270, 336] width 6 height 7
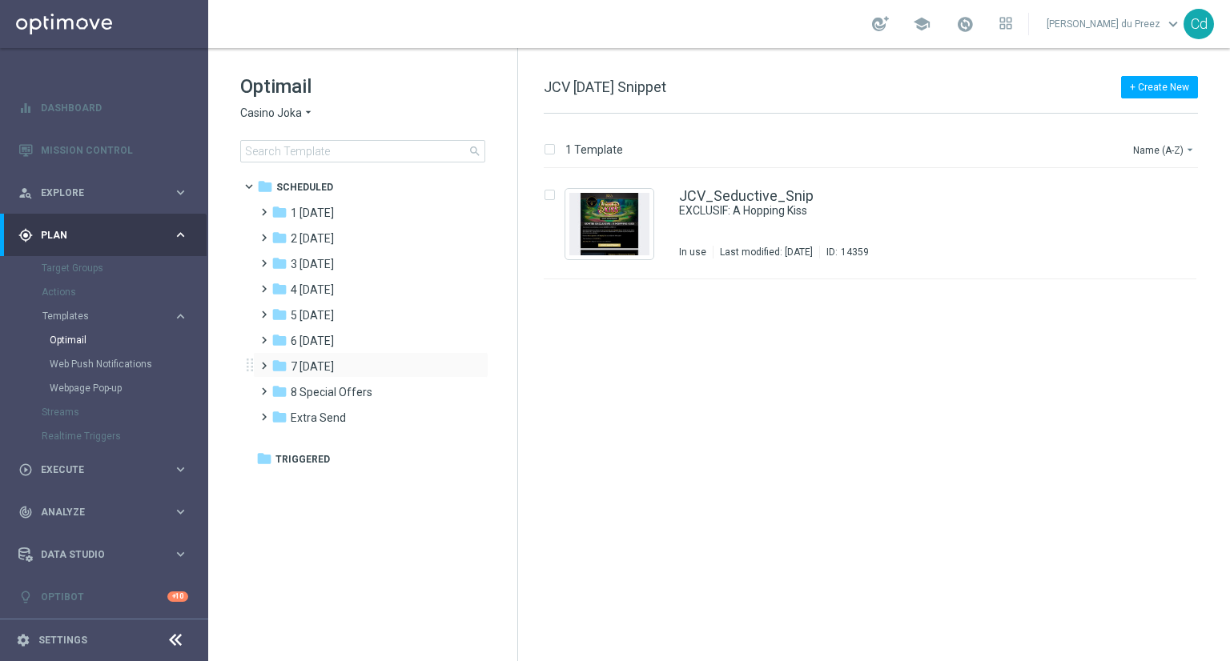
click at [264, 362] on span at bounding box center [260, 358] width 7 height 6
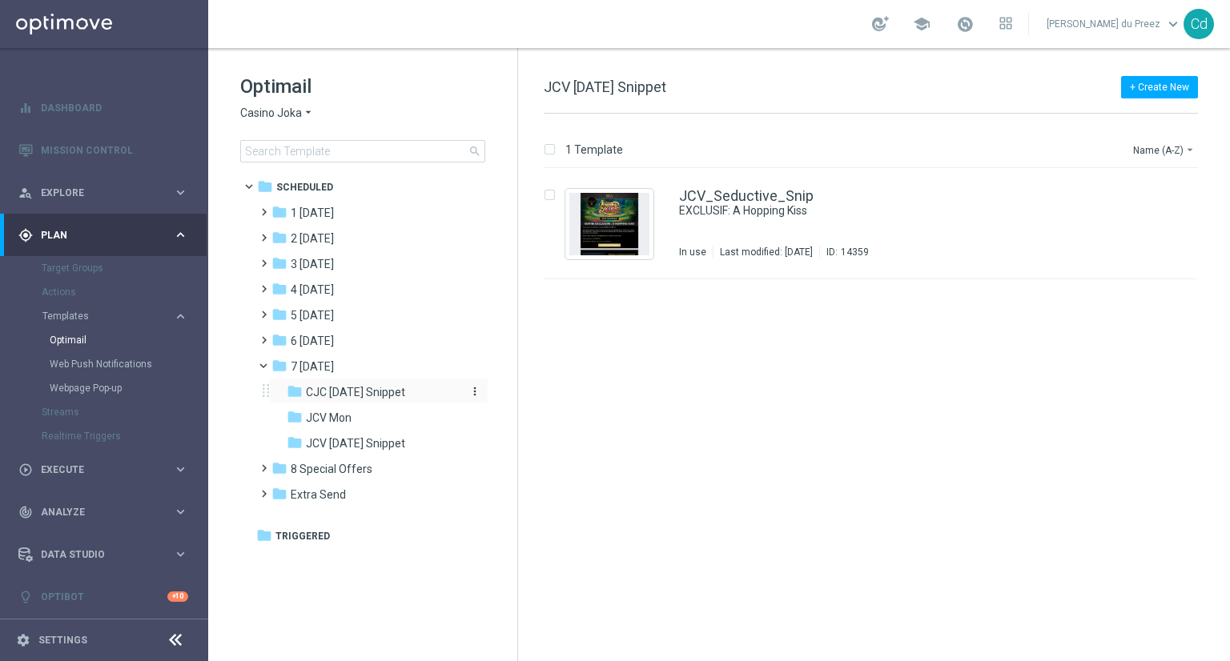
click at [366, 387] on span "CJC Monday Snippet" at bounding box center [355, 392] width 99 height 14
click at [319, 359] on span "7 Monday" at bounding box center [312, 366] width 43 height 14
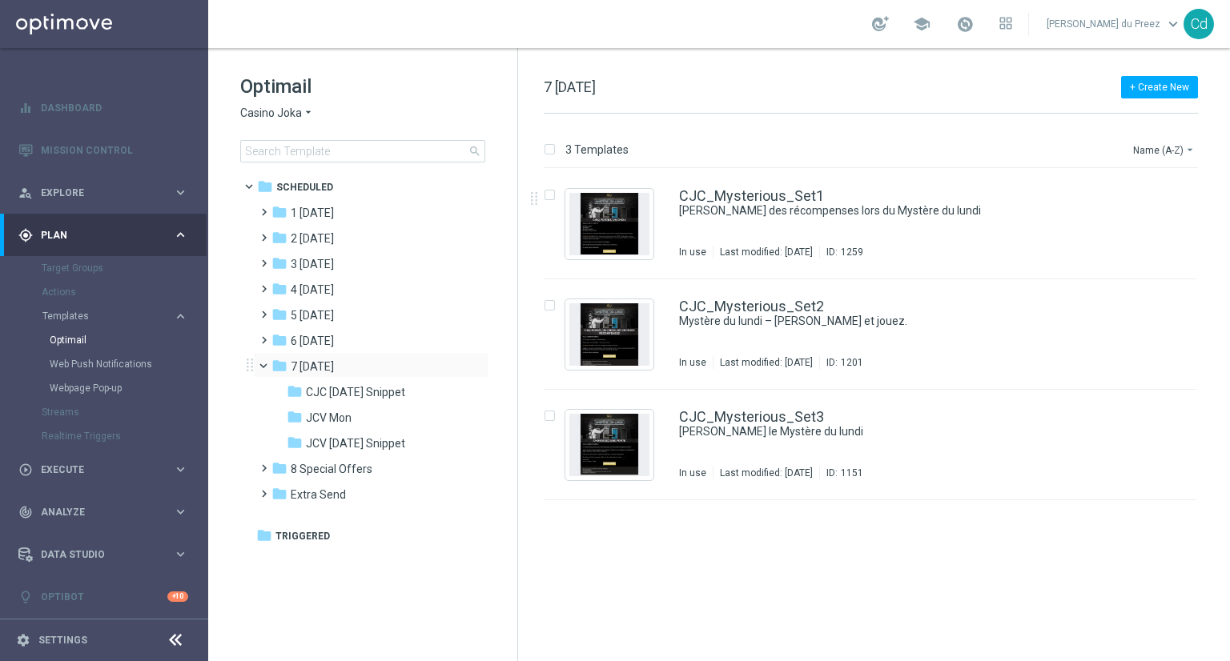
click at [267, 366] on span at bounding box center [270, 362] width 6 height 7
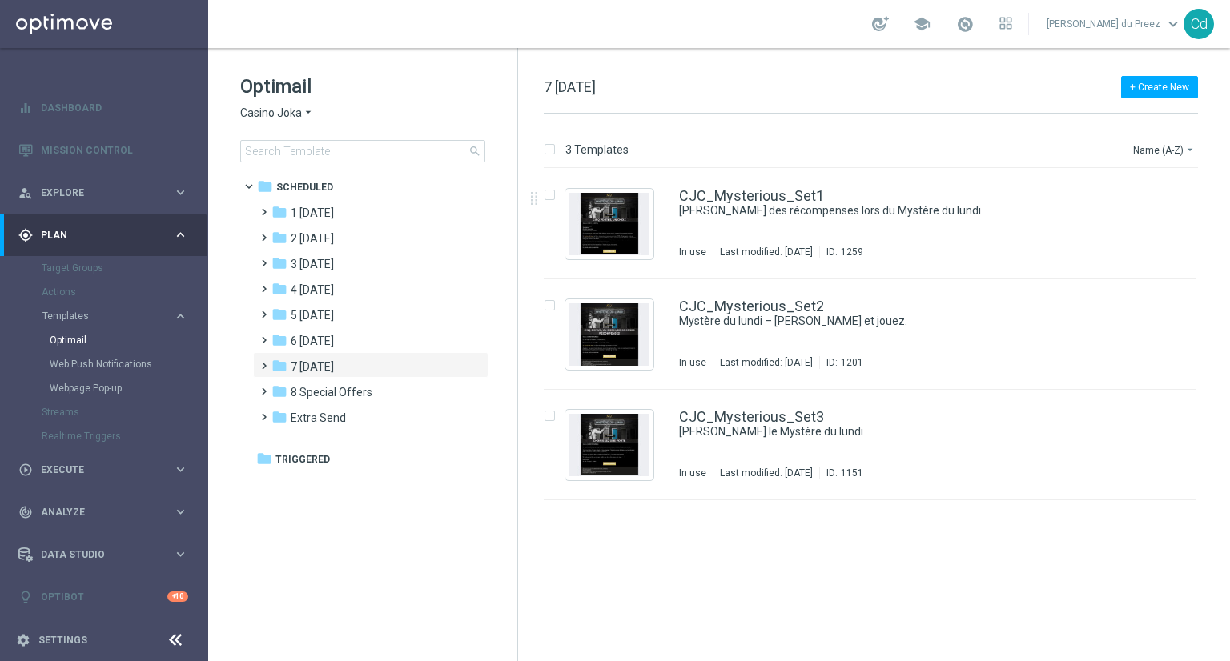
click at [269, 112] on span "Casino Joka" at bounding box center [271, 113] width 62 height 15
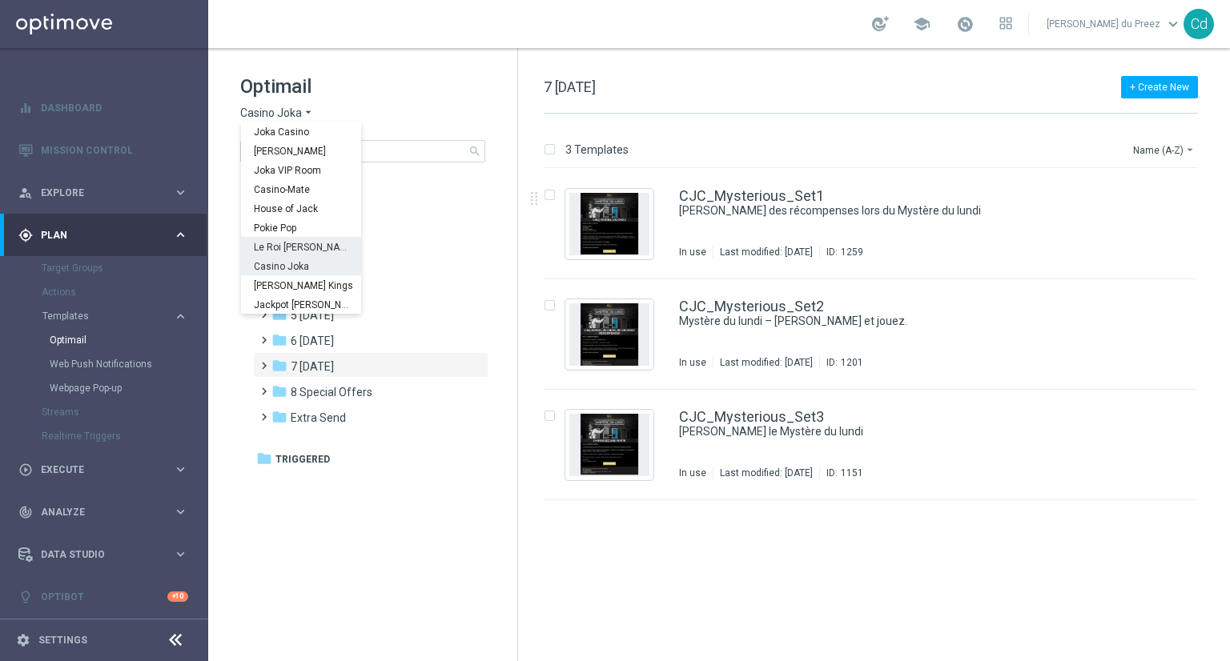
click at [0, 0] on span "Le Roi Johnny" at bounding box center [0, 0] width 0 height 0
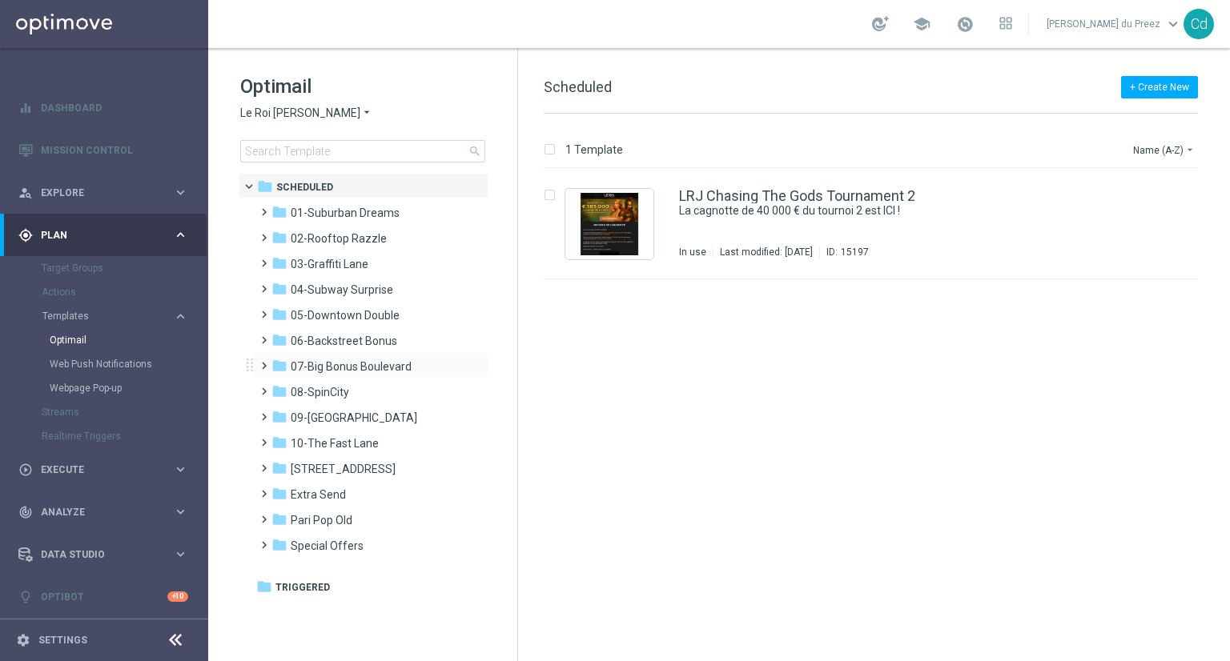
click at [264, 362] on span at bounding box center [260, 358] width 7 height 6
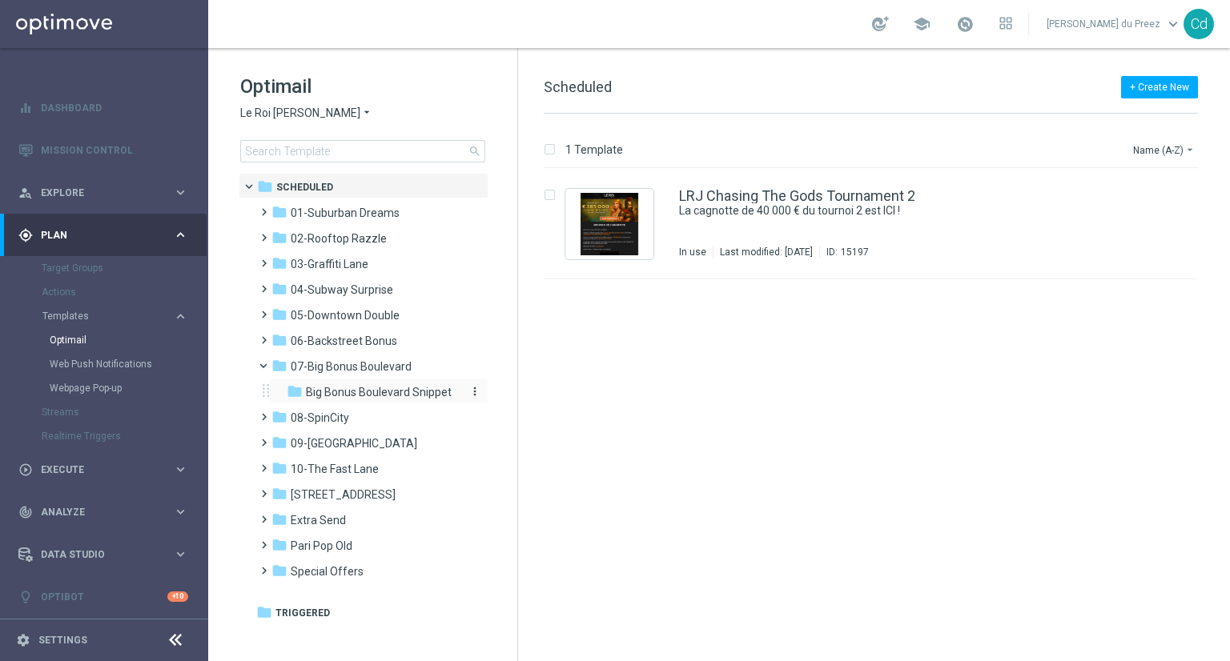
click at [383, 390] on span "Big Bonus Boulevard Snippet" at bounding box center [379, 392] width 146 height 14
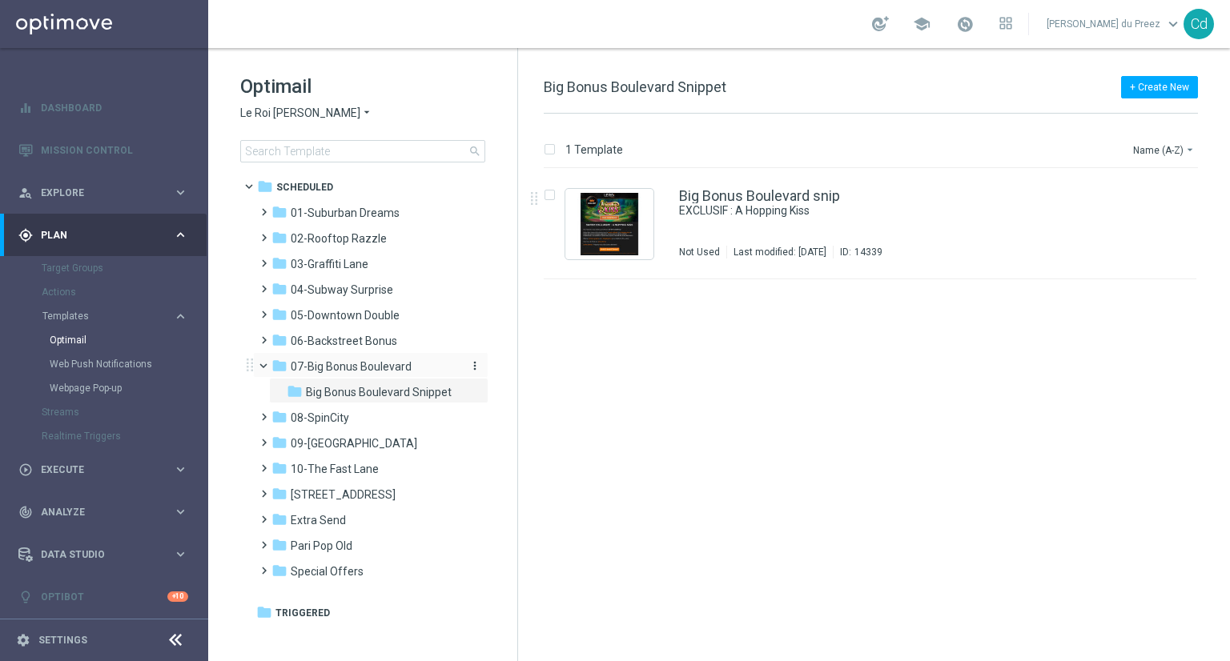
click at [328, 359] on span "07-Big Bonus Boulevard" at bounding box center [351, 366] width 121 height 14
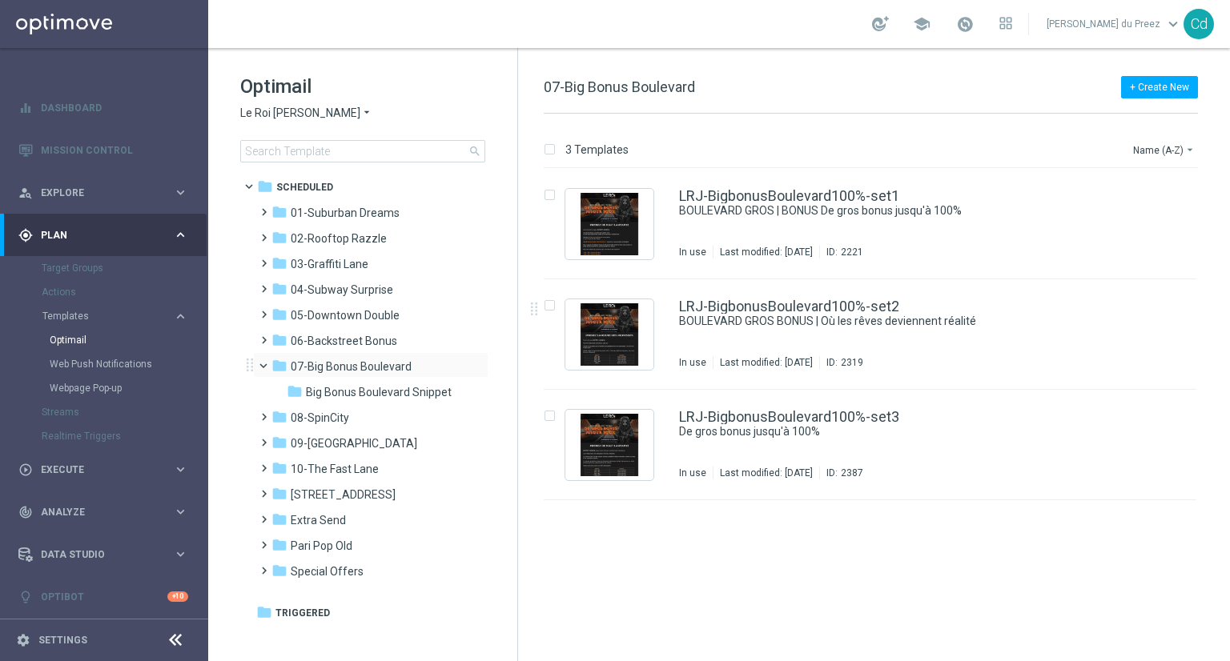
click at [267, 366] on span at bounding box center [270, 362] width 6 height 7
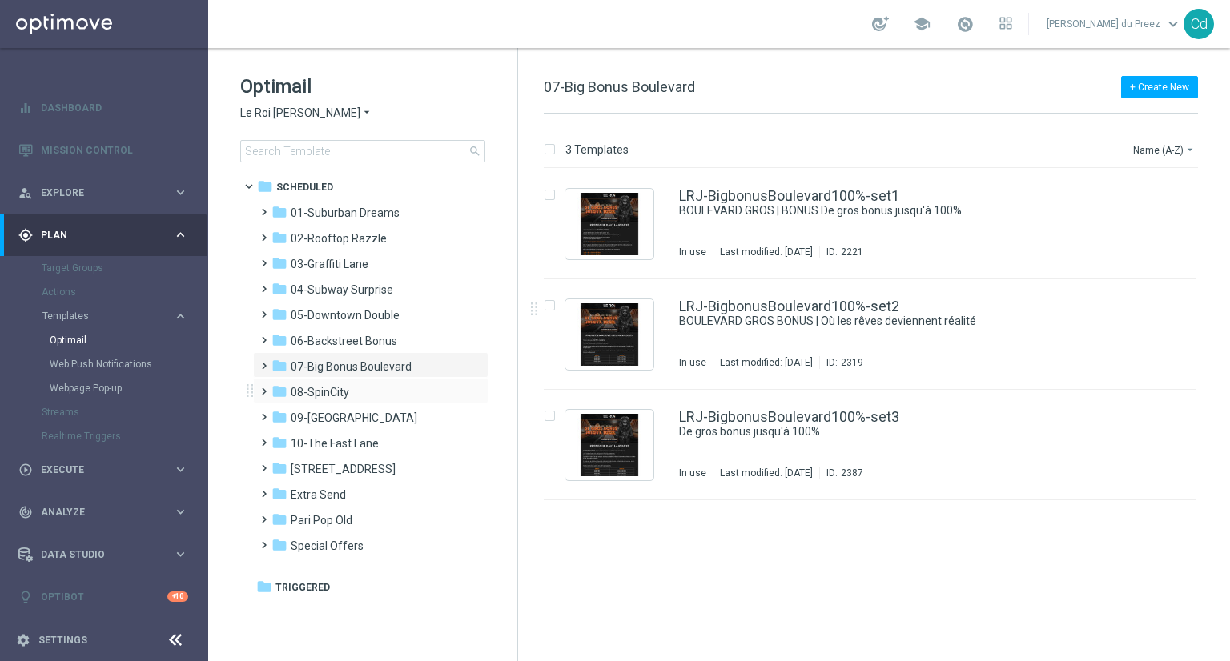
click at [258, 387] on span at bounding box center [260, 384] width 7 height 6
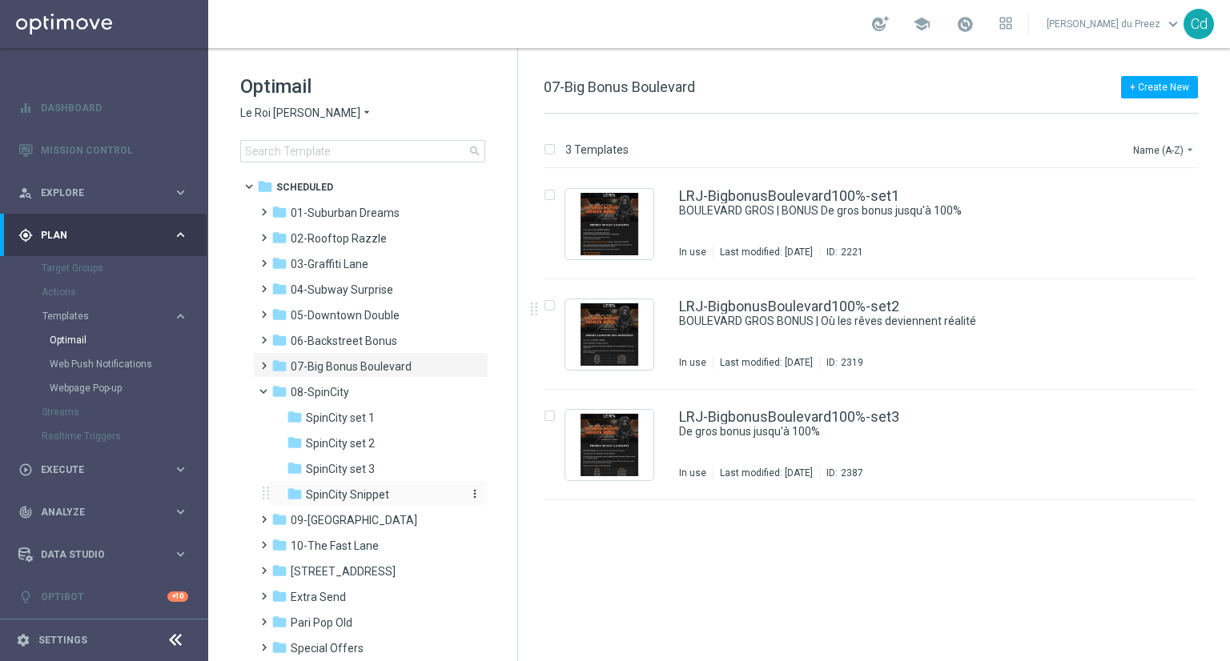
click at [364, 495] on span "SpinCity Snippet" at bounding box center [347, 494] width 83 height 14
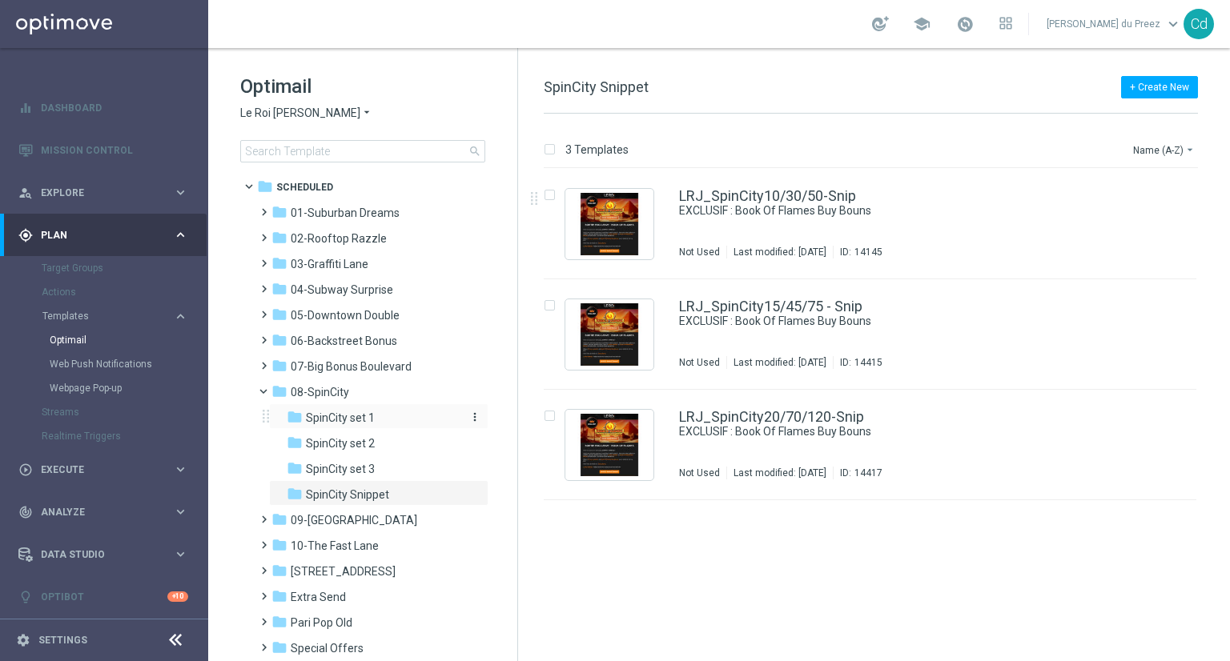
click at [350, 417] on span "SpinCity set 1" at bounding box center [340, 418] width 69 height 14
